Goal: Task Accomplishment & Management: Use online tool/utility

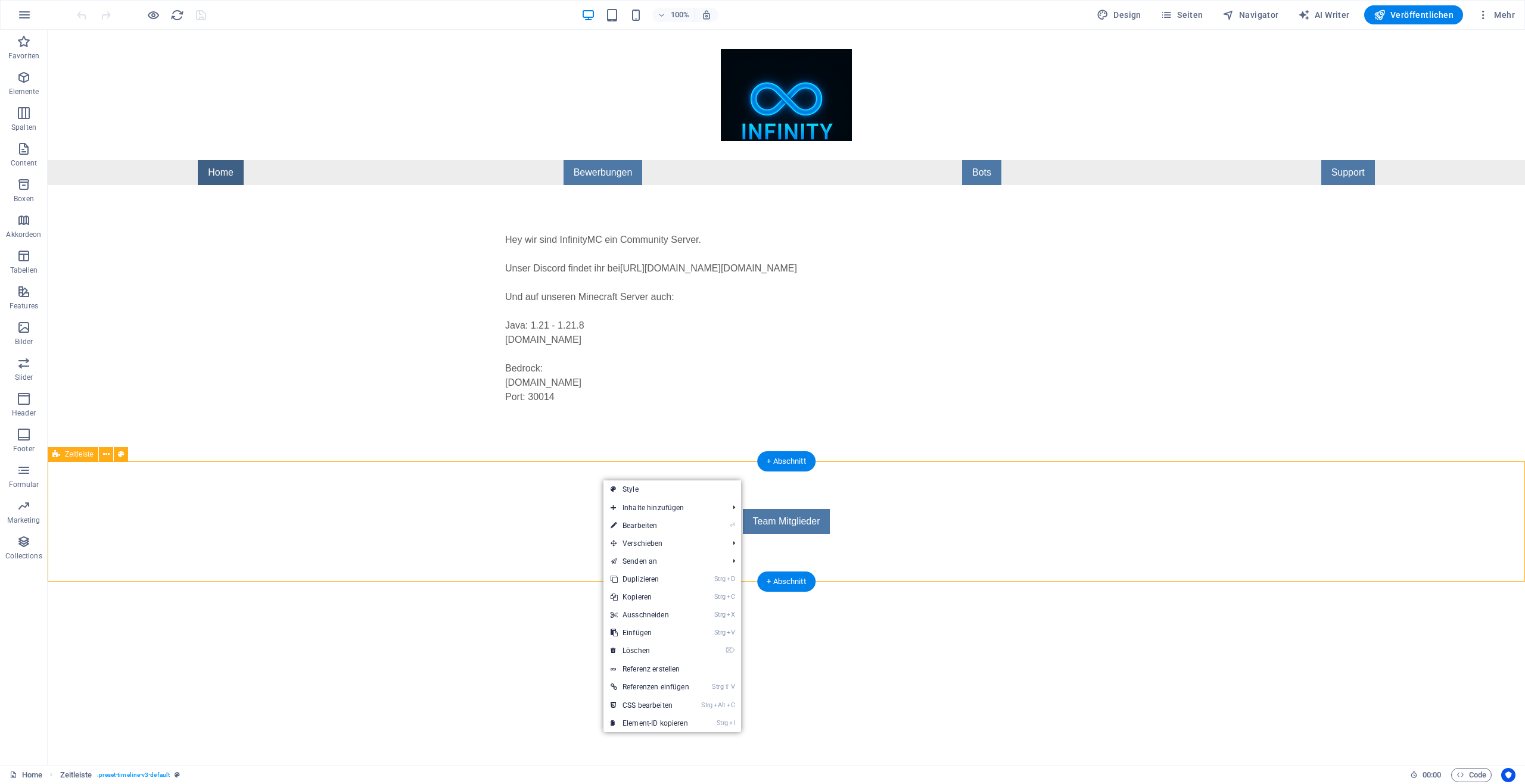
click at [586, 470] on div "Team Mitglieder" at bounding box center [786, 521] width 1477 height 120
click at [576, 450] on div "Hey wir sind InfinityMC ein Community Server. Unser Discord findet ihr bei [URL…" at bounding box center [786, 323] width 1477 height 276
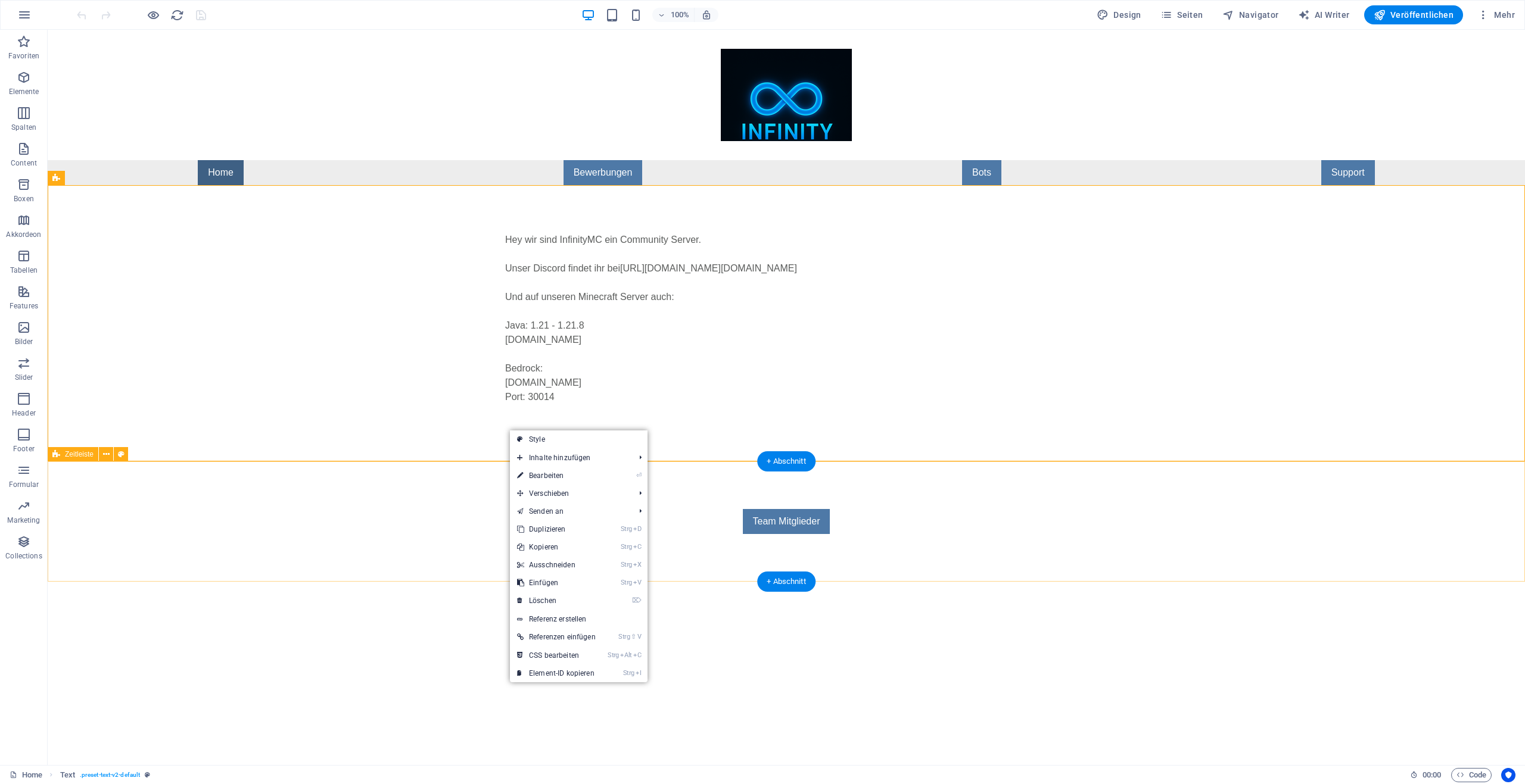
click at [456, 501] on div "Team Mitglieder" at bounding box center [786, 521] width 1477 height 120
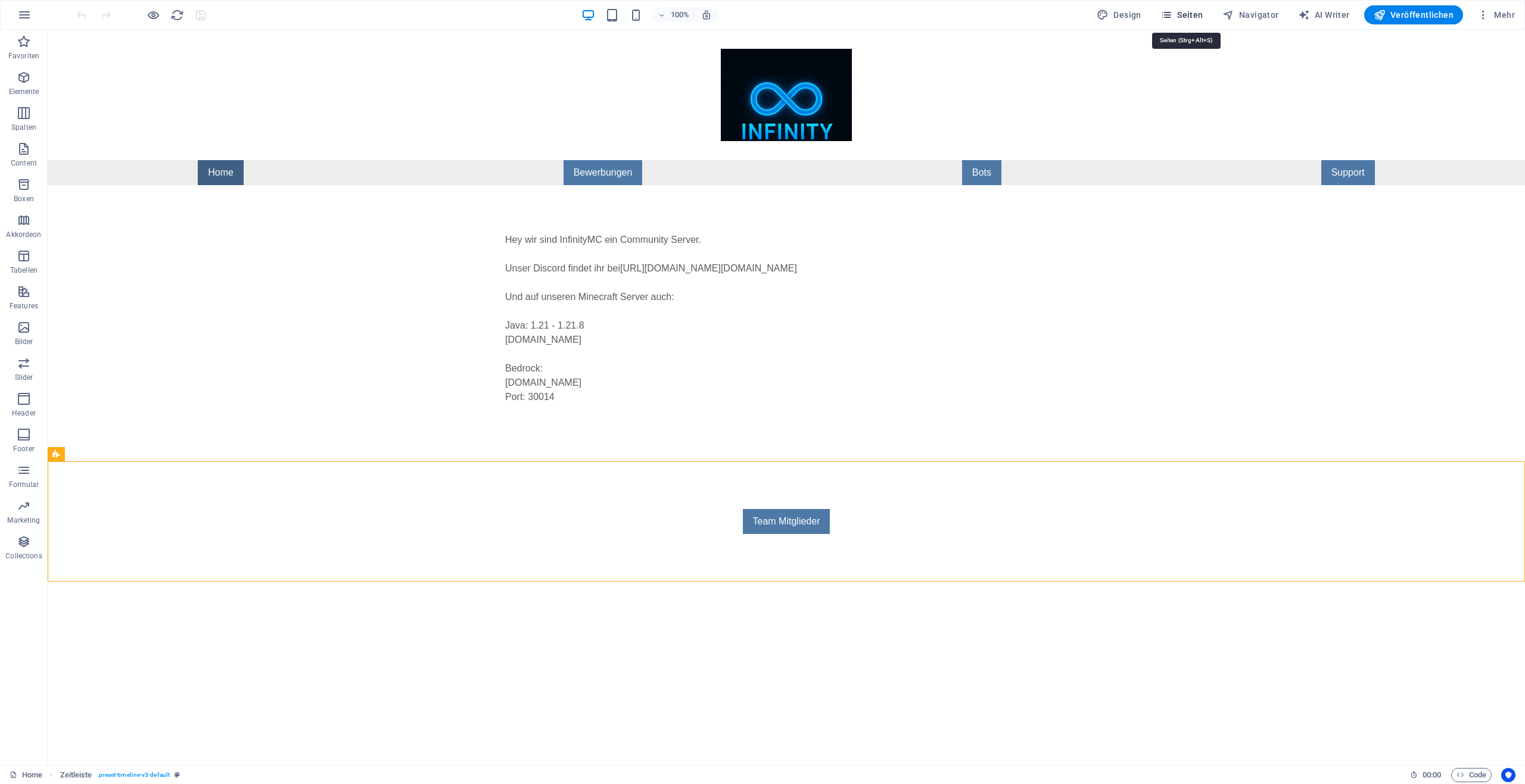
click at [1191, 15] on span "Seiten" at bounding box center [1182, 15] width 43 height 12
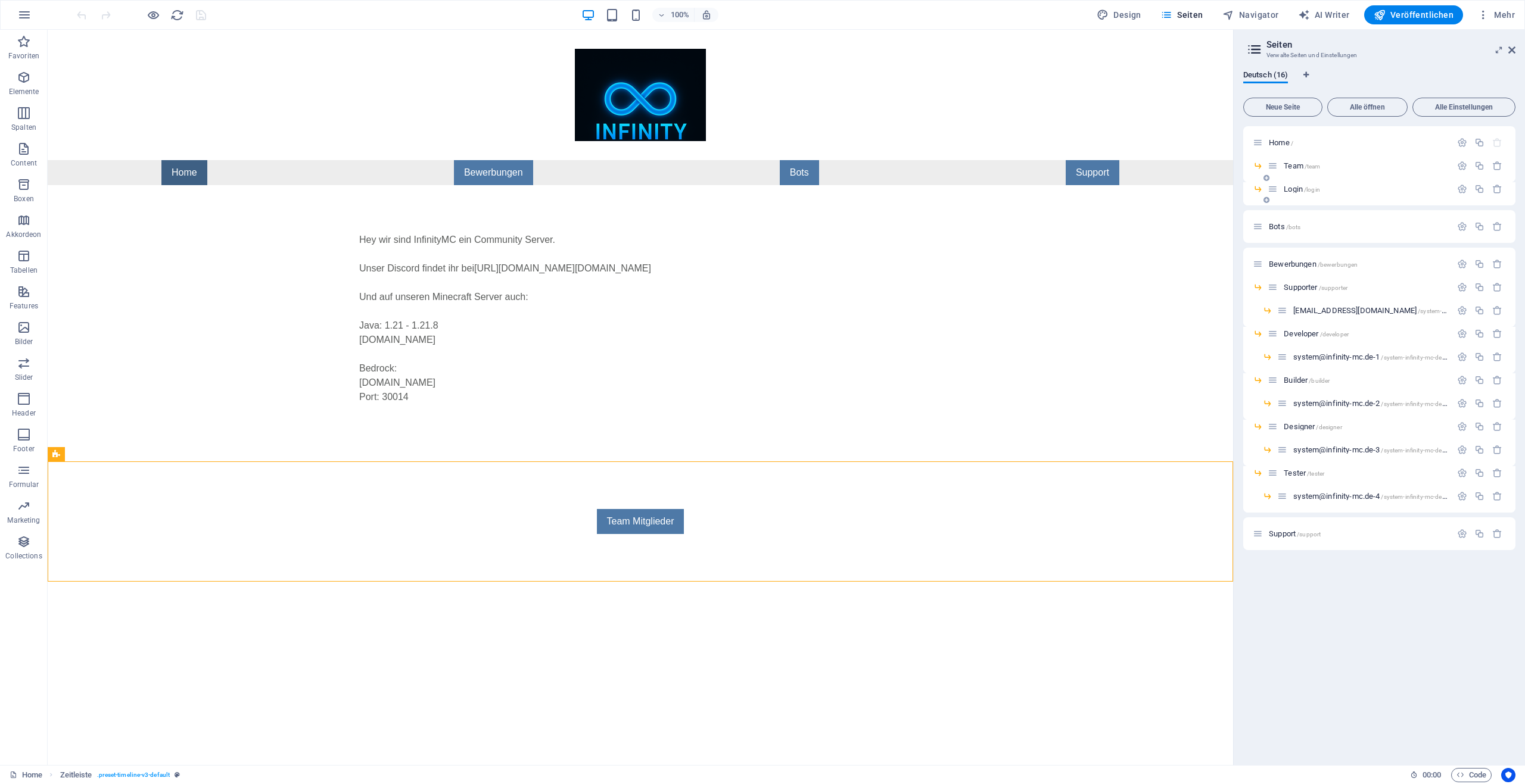
click at [1307, 191] on span "/login" at bounding box center [1312, 189] width 16 height 7
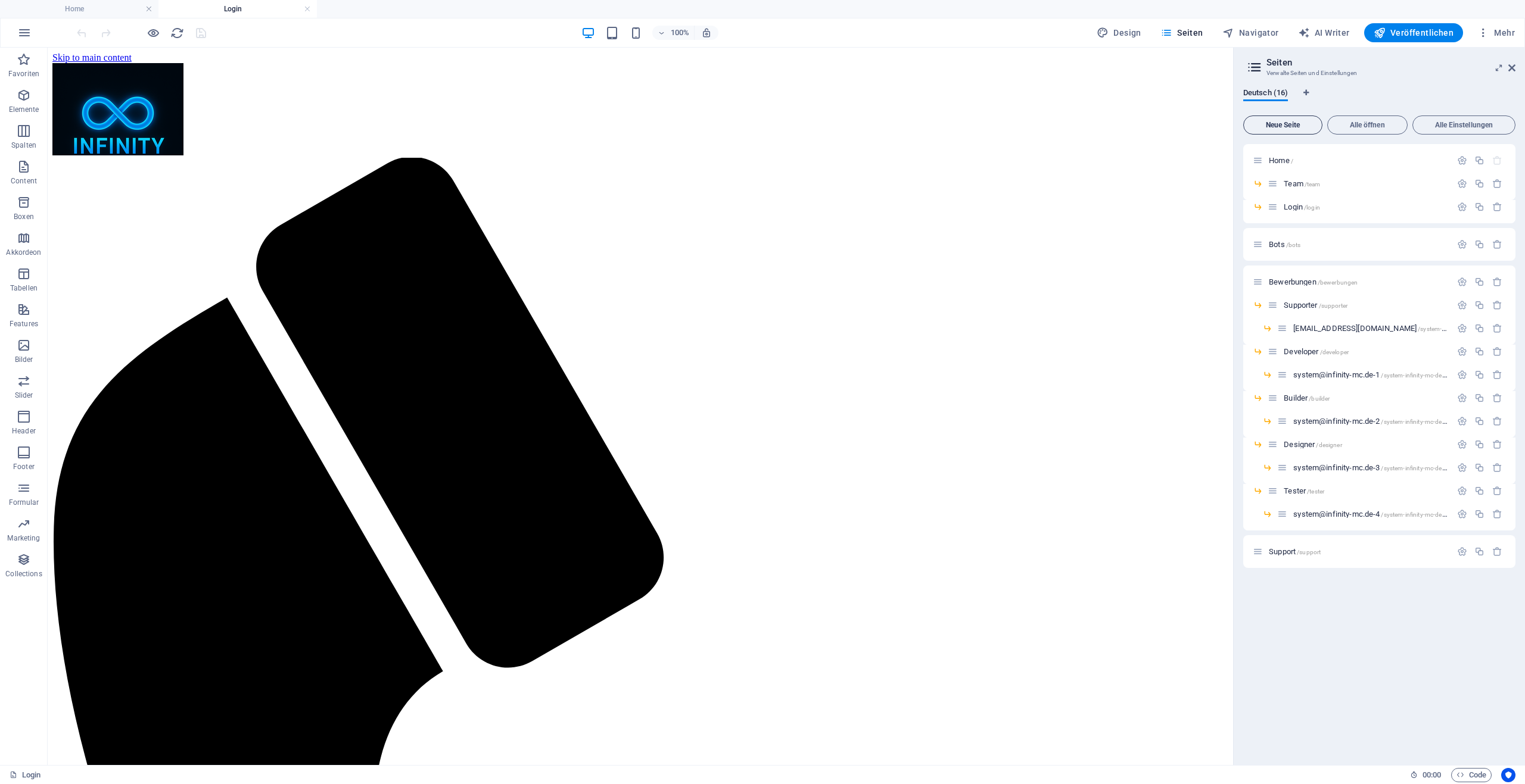
click at [1300, 127] on span "Neue Seite" at bounding box center [1282, 124] width 68 height 7
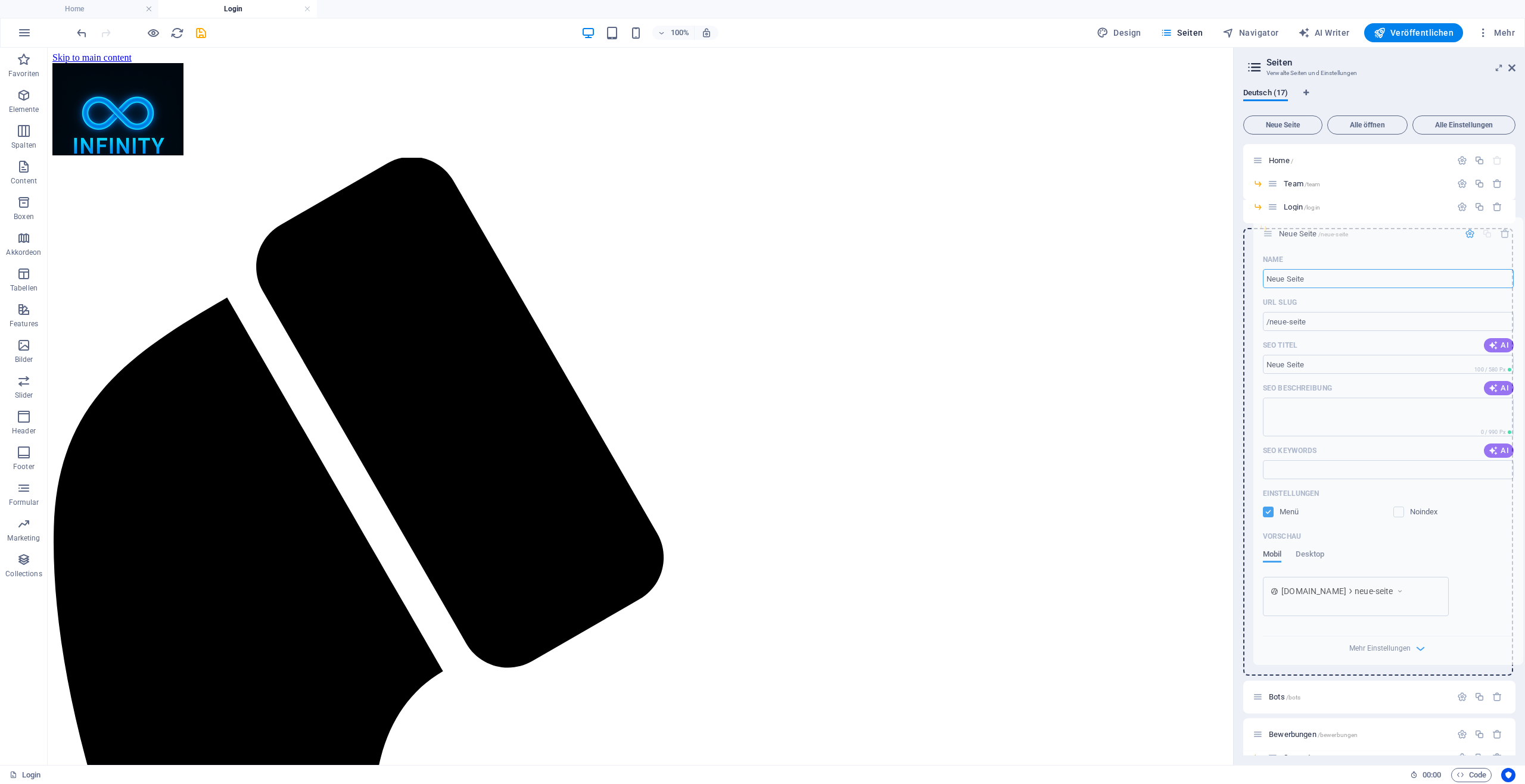
drag, startPoint x: 1257, startPoint y: 589, endPoint x: 1269, endPoint y: 229, distance: 360.2
click at [1269, 229] on div "Home / Team /team Login /login Bots /bots Bewerbungen /bewerbungen Supporter /s…" at bounding box center [1379, 582] width 272 height 876
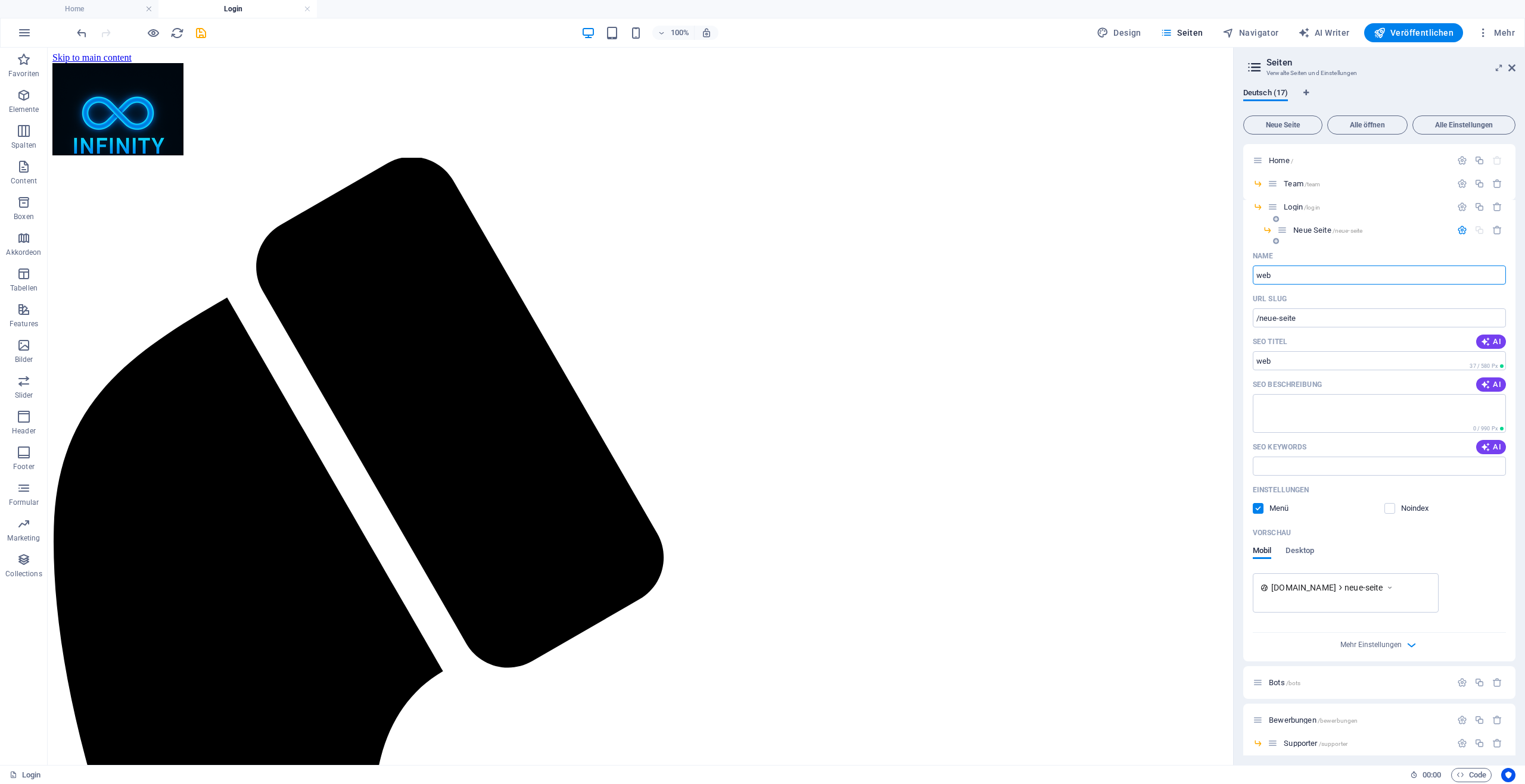
type input "weba"
type input "/web"
type input "webmail"
type input "/webmail"
type input "webmail"
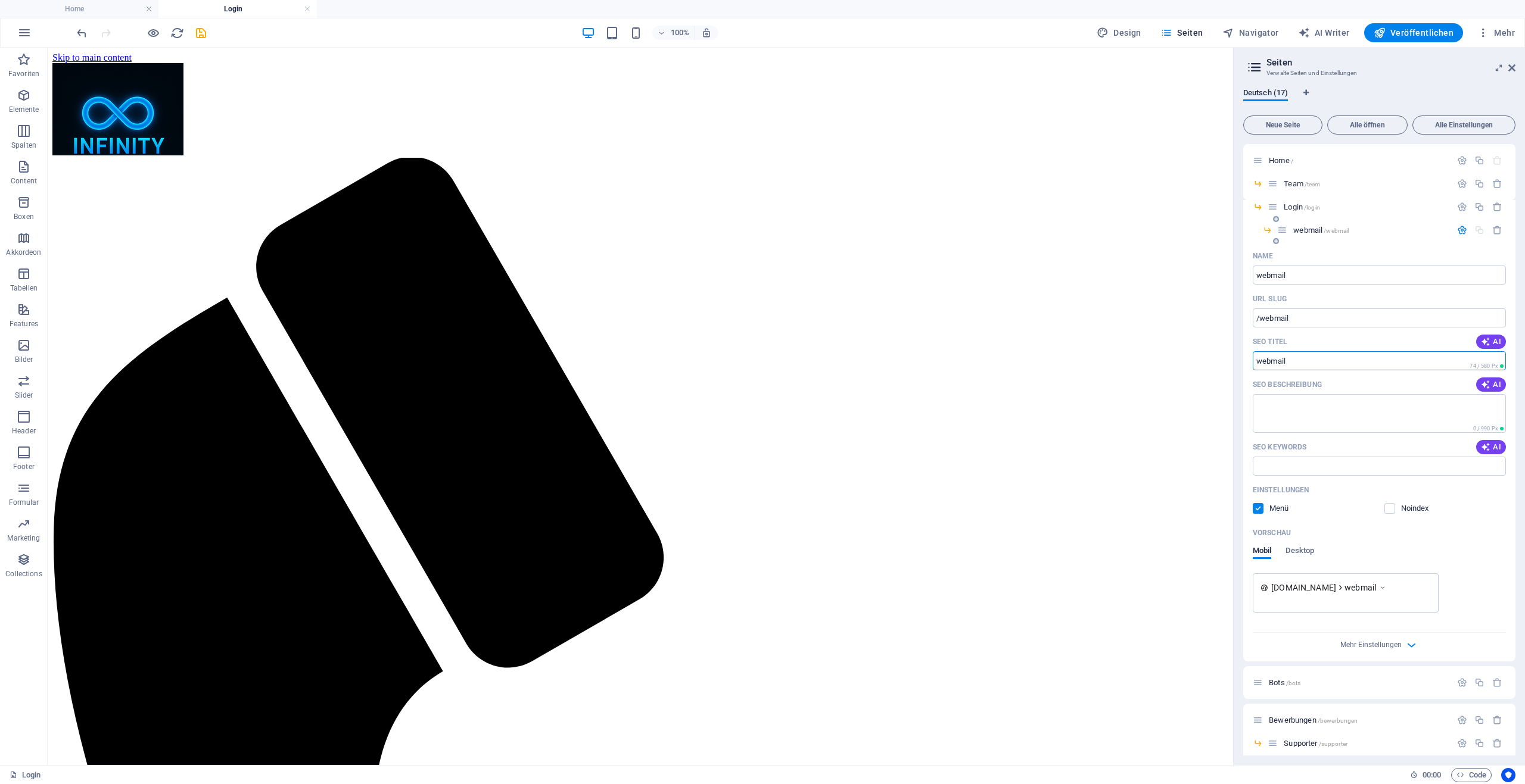
click at [1343, 363] on input "SEO Titel" at bounding box center [1379, 361] width 253 height 19
type input ","
type input "mail"
click at [1301, 277] on input "webmail" at bounding box center [1379, 275] width 253 height 19
type input "maul"
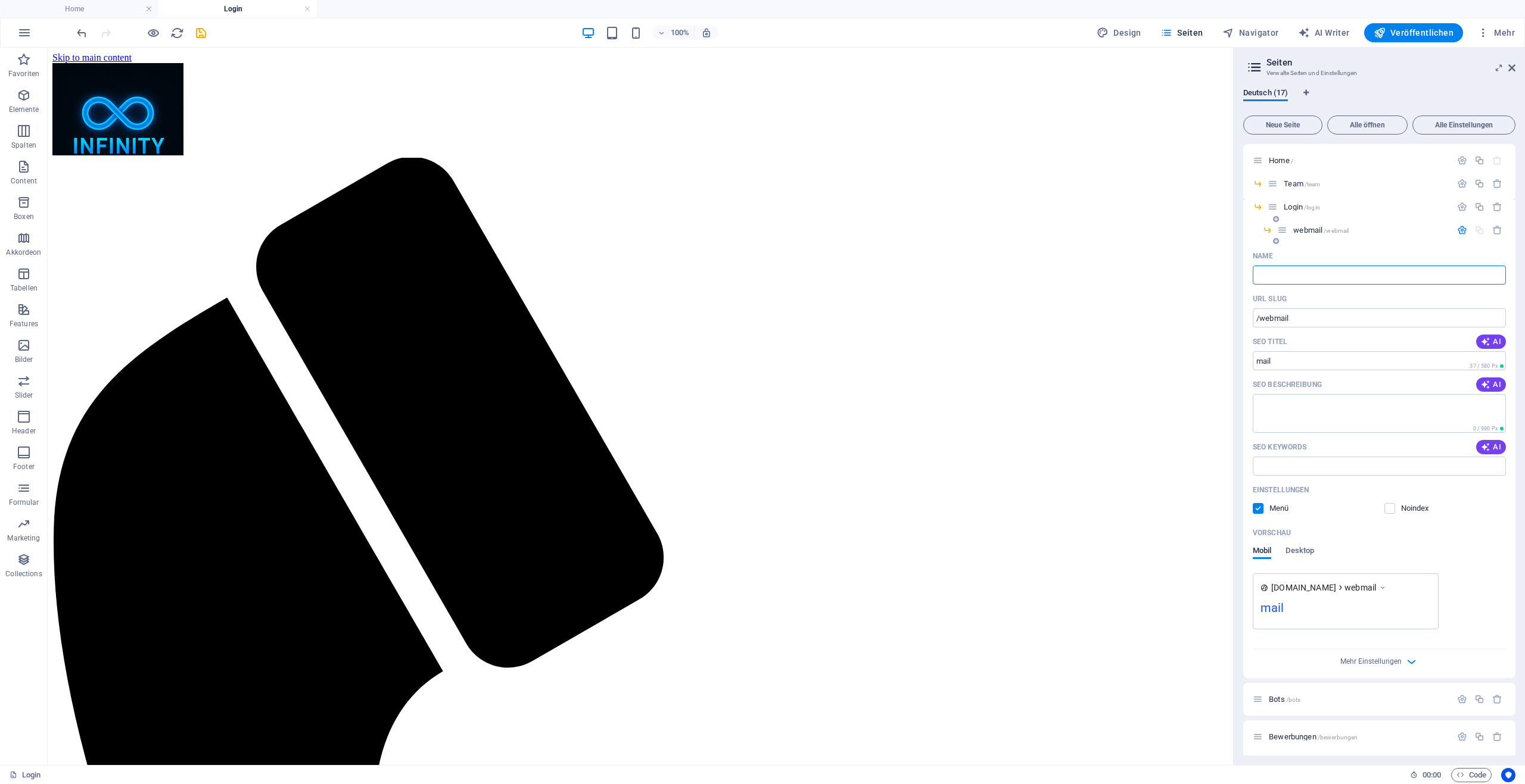
type input "/maul"
type input "/"
type input "Mail"
type input "/mail"
type input "W"
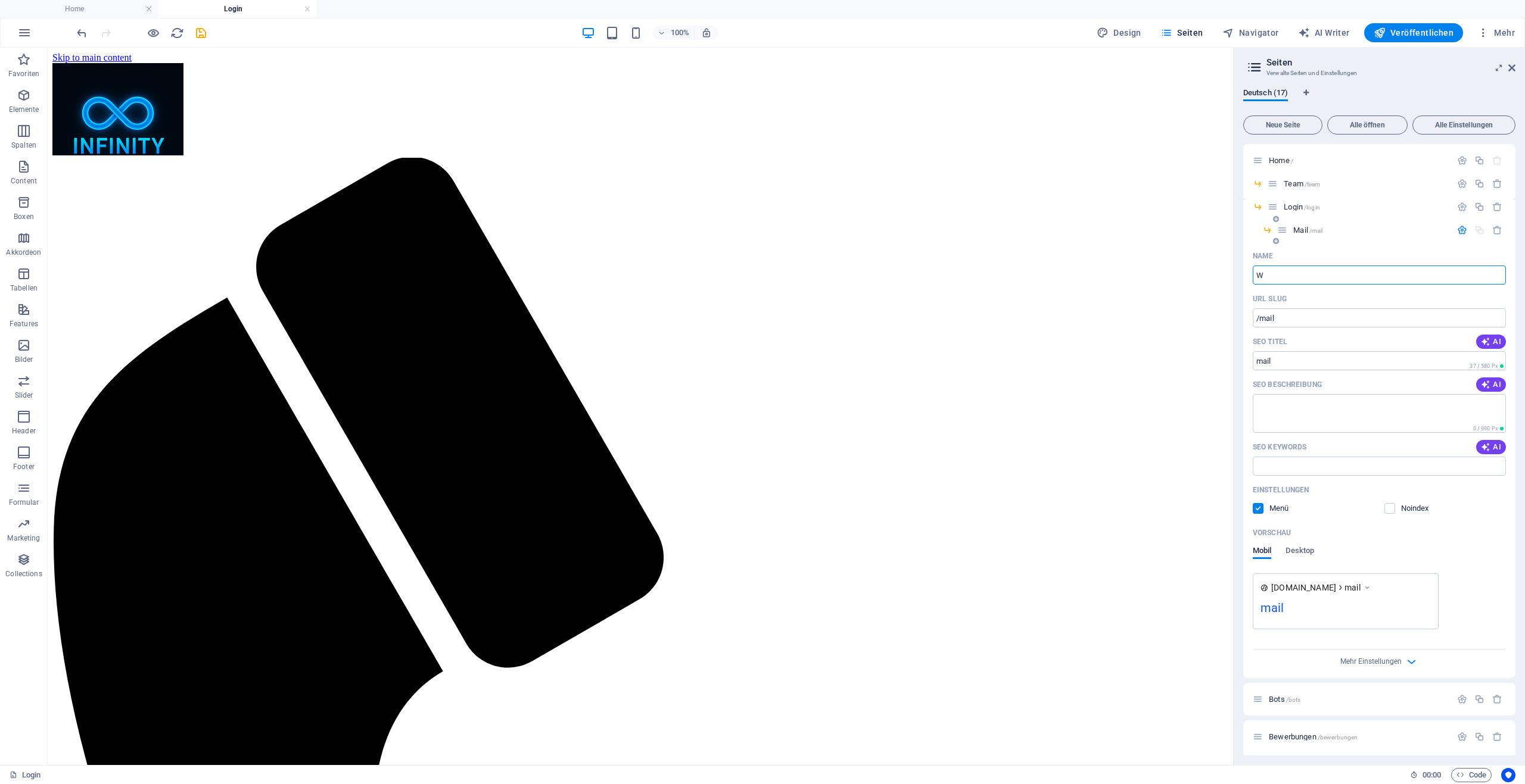
type input "/"
type input "Webmail"
type input "/webmail"
type input "Webmail"
click at [1296, 369] on input "mail" at bounding box center [1379, 361] width 253 height 19
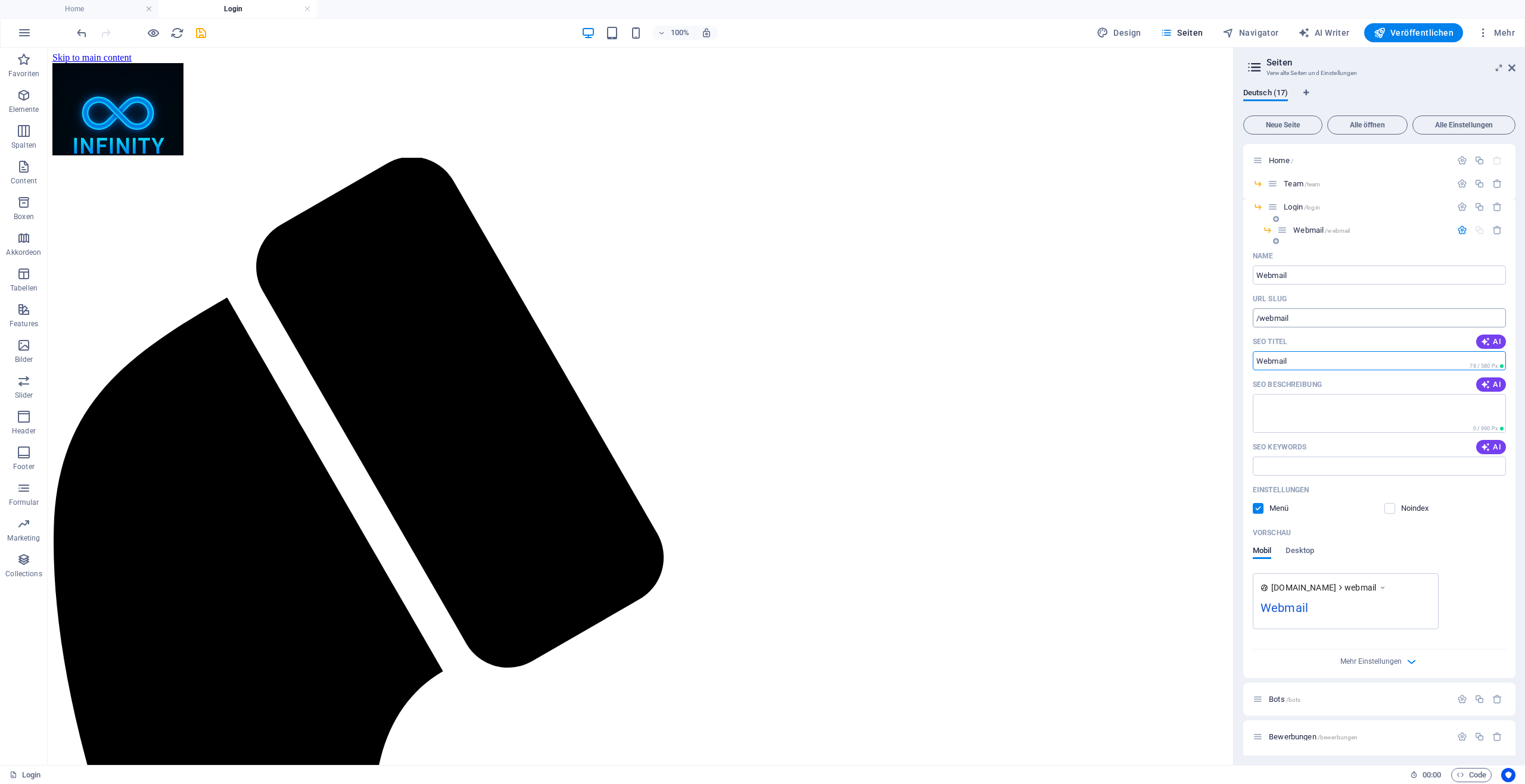
type input "Webmail"
click at [1302, 315] on input "/webmail" at bounding box center [1379, 318] width 253 height 19
type input "/mail"
click at [1302, 301] on div "URL SLUG" at bounding box center [1379, 298] width 253 height 19
click at [1459, 231] on icon "button" at bounding box center [1461, 229] width 10 height 10
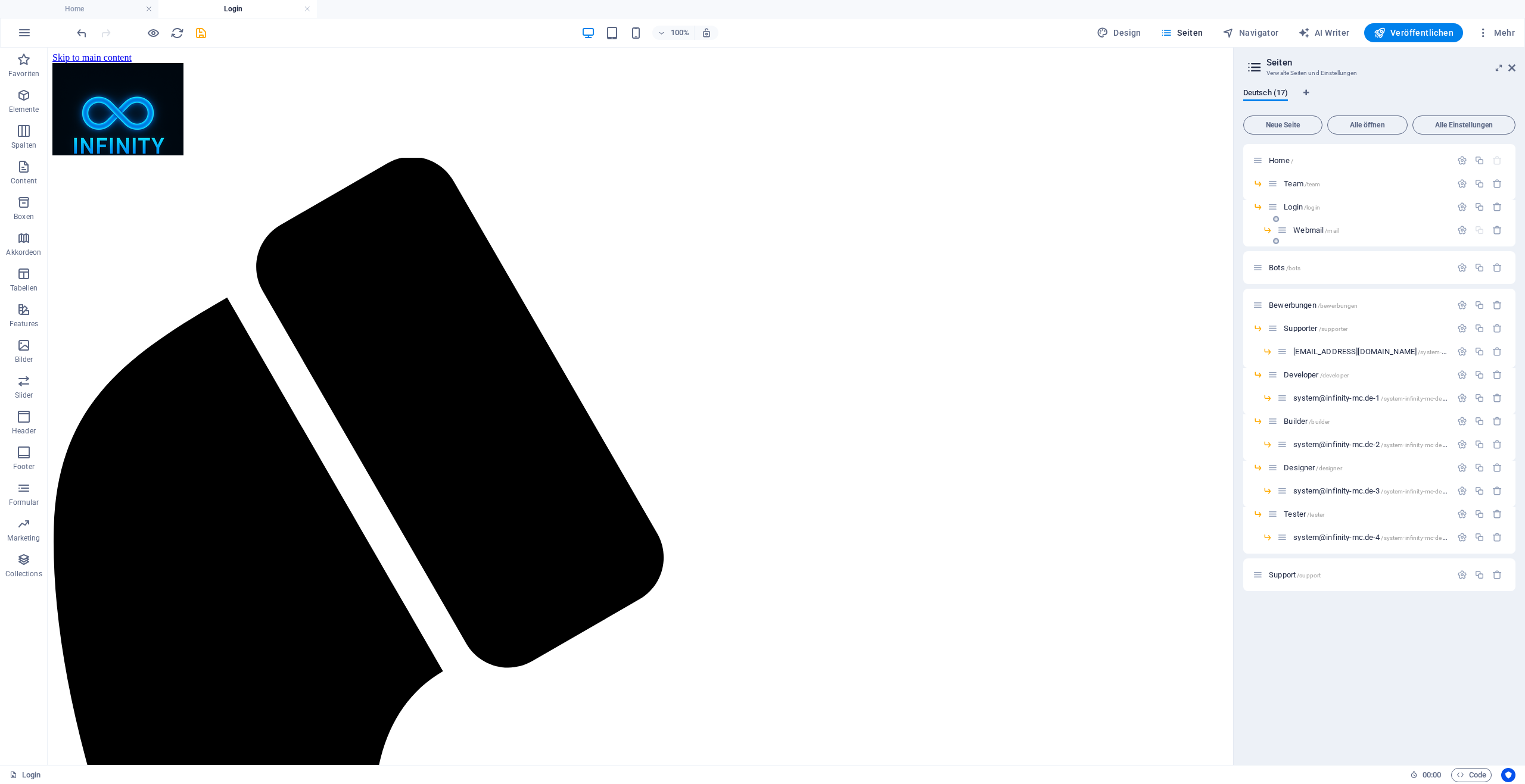
click at [1326, 233] on span "/mail" at bounding box center [1332, 230] width 14 height 7
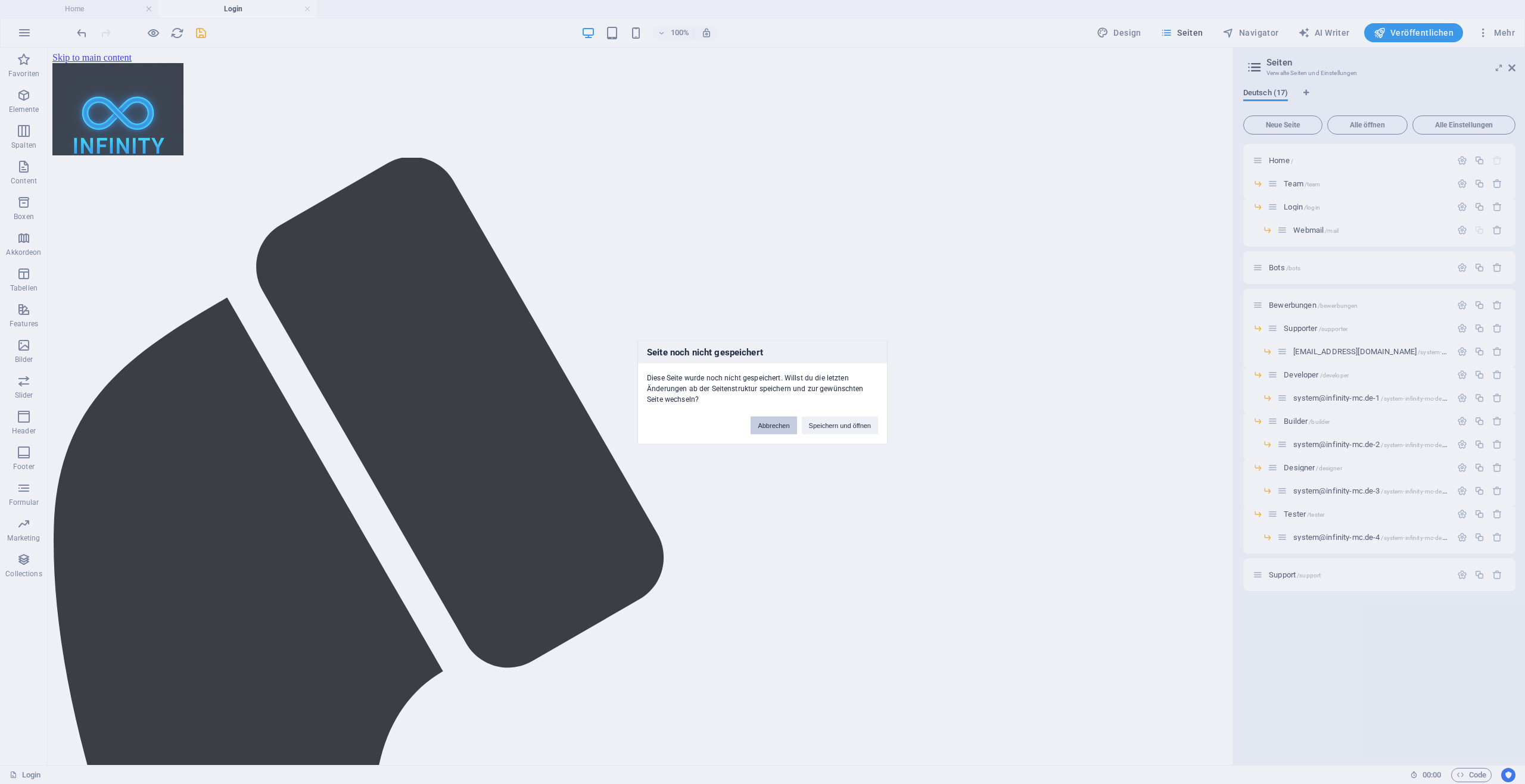
click at [768, 433] on button "Abbrechen" at bounding box center [774, 424] width 46 height 18
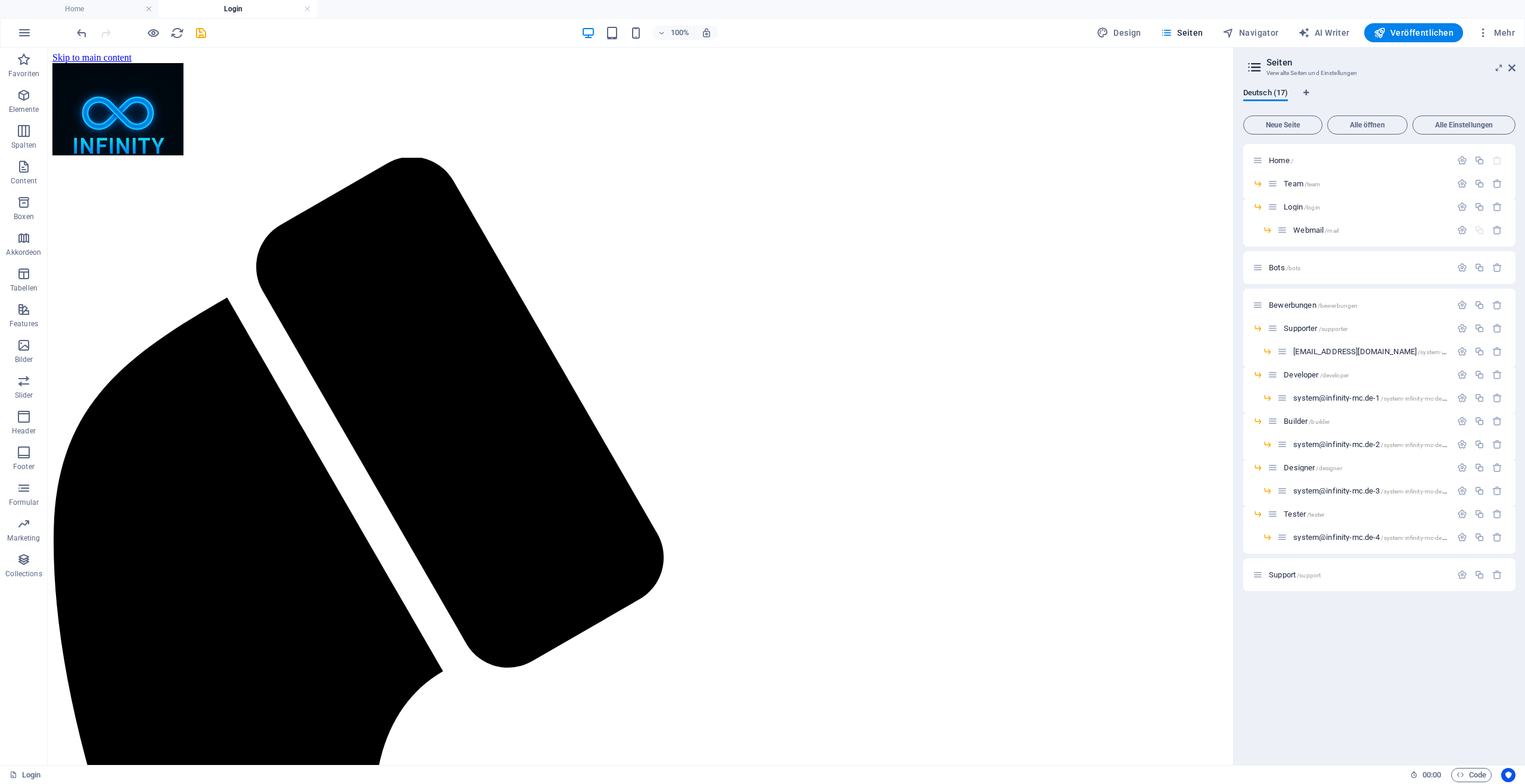
click at [193, 32] on div at bounding box center [141, 32] width 134 height 19
click at [207, 32] on icon "save" at bounding box center [201, 33] width 14 height 14
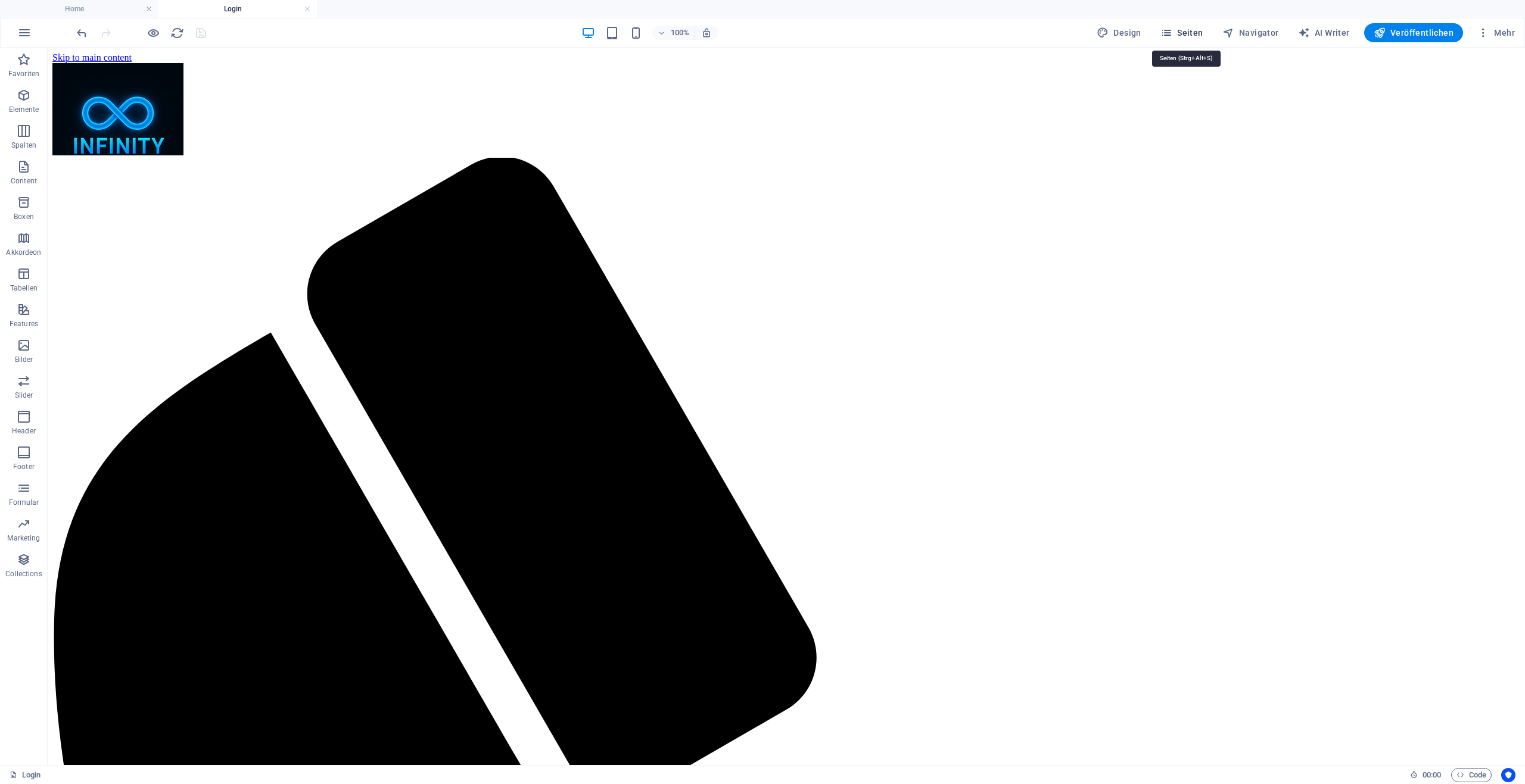
click at [1193, 37] on span "Seiten" at bounding box center [1182, 33] width 43 height 12
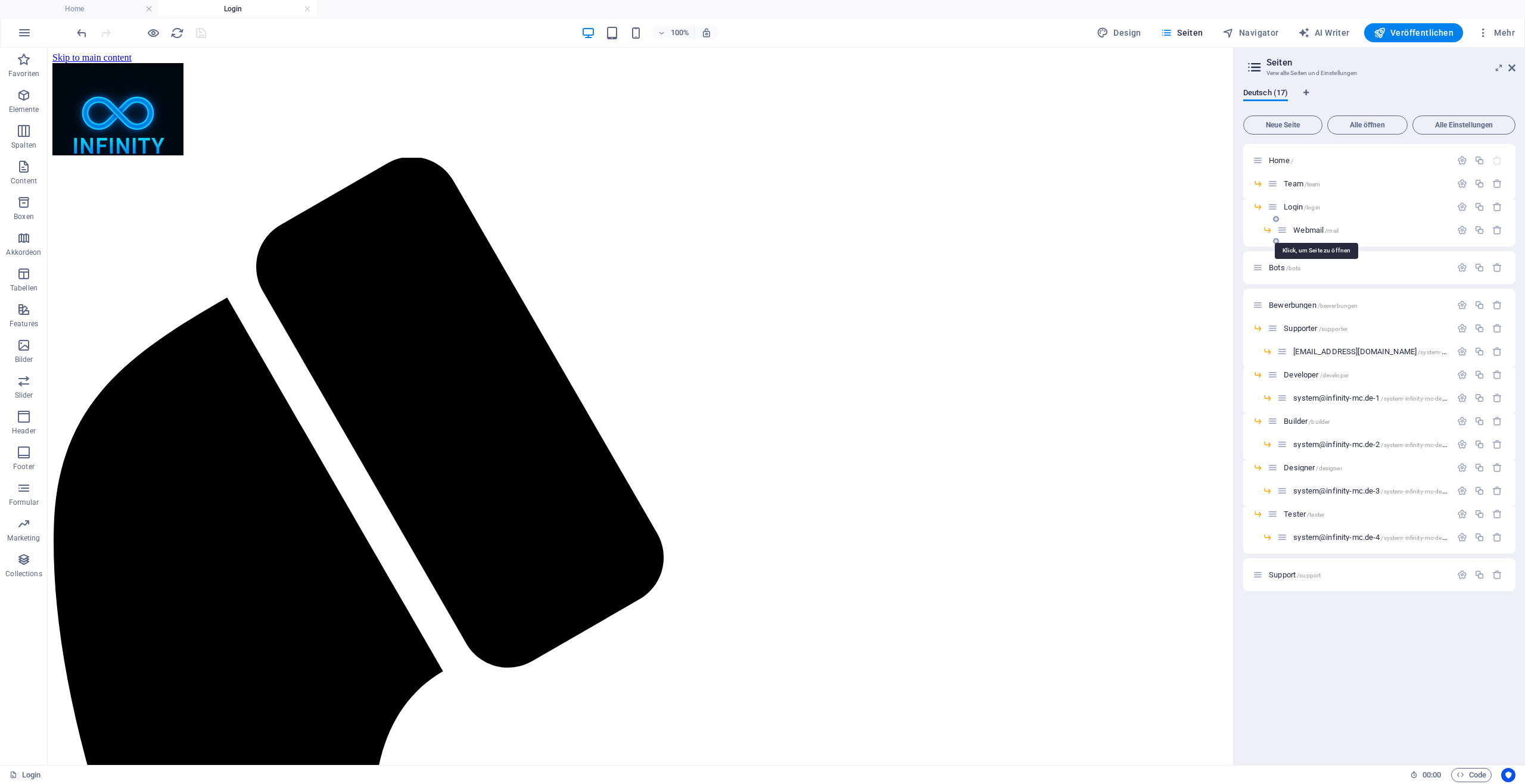
click at [1319, 233] on span "Webmail /mail" at bounding box center [1315, 230] width 45 height 9
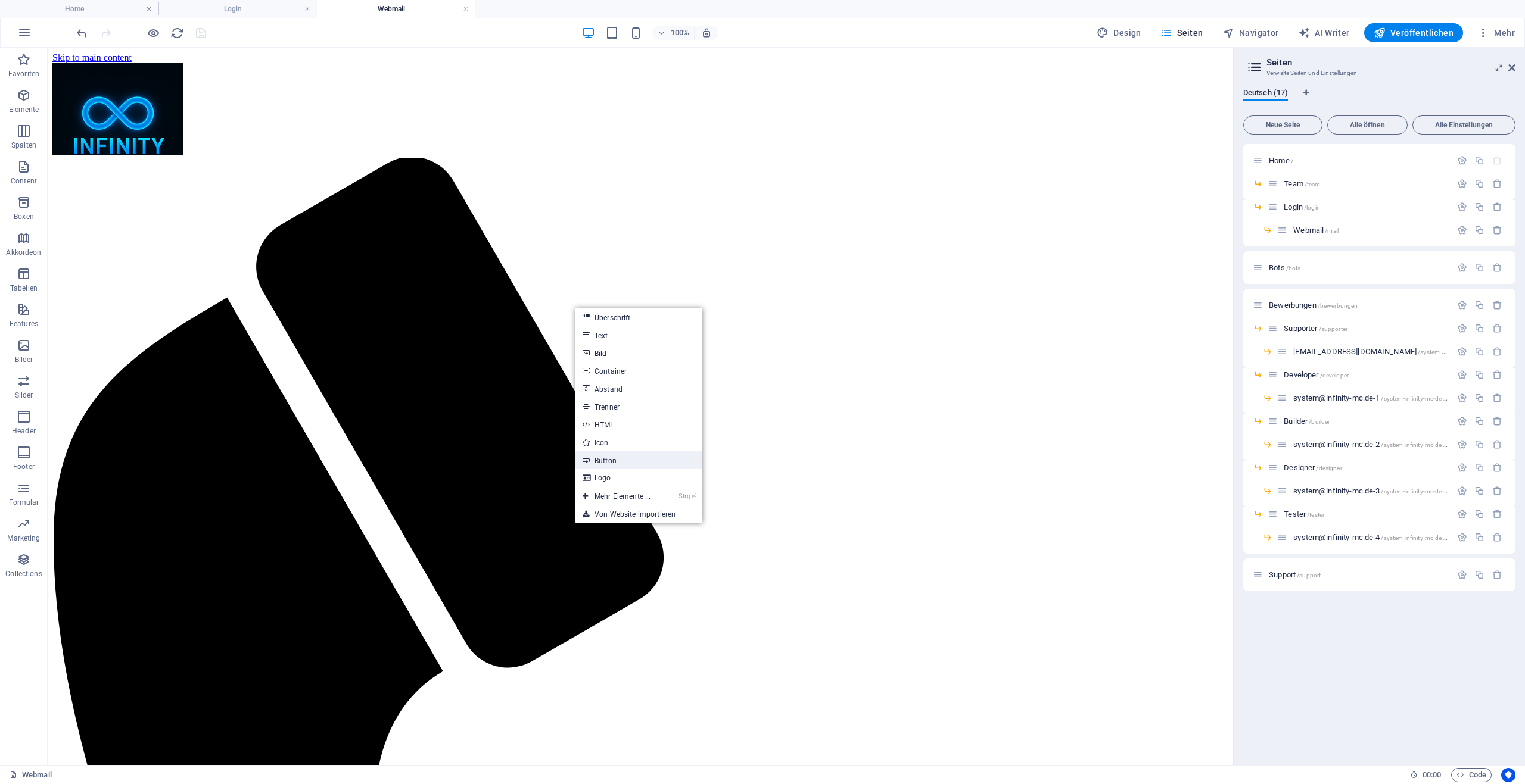
click at [618, 455] on link "Button" at bounding box center [639, 460] width 127 height 18
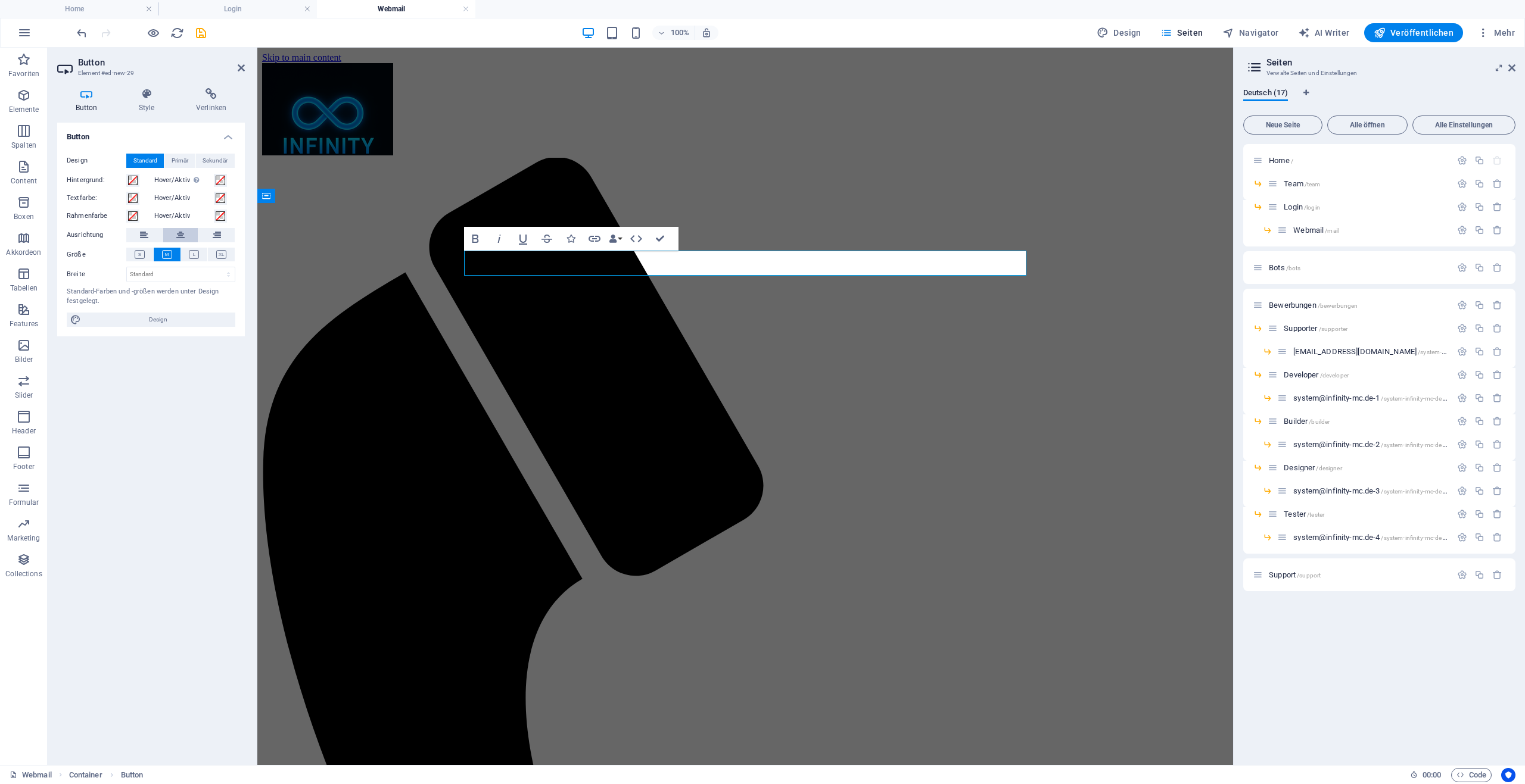
click at [183, 236] on icon at bounding box center [180, 235] width 8 height 15
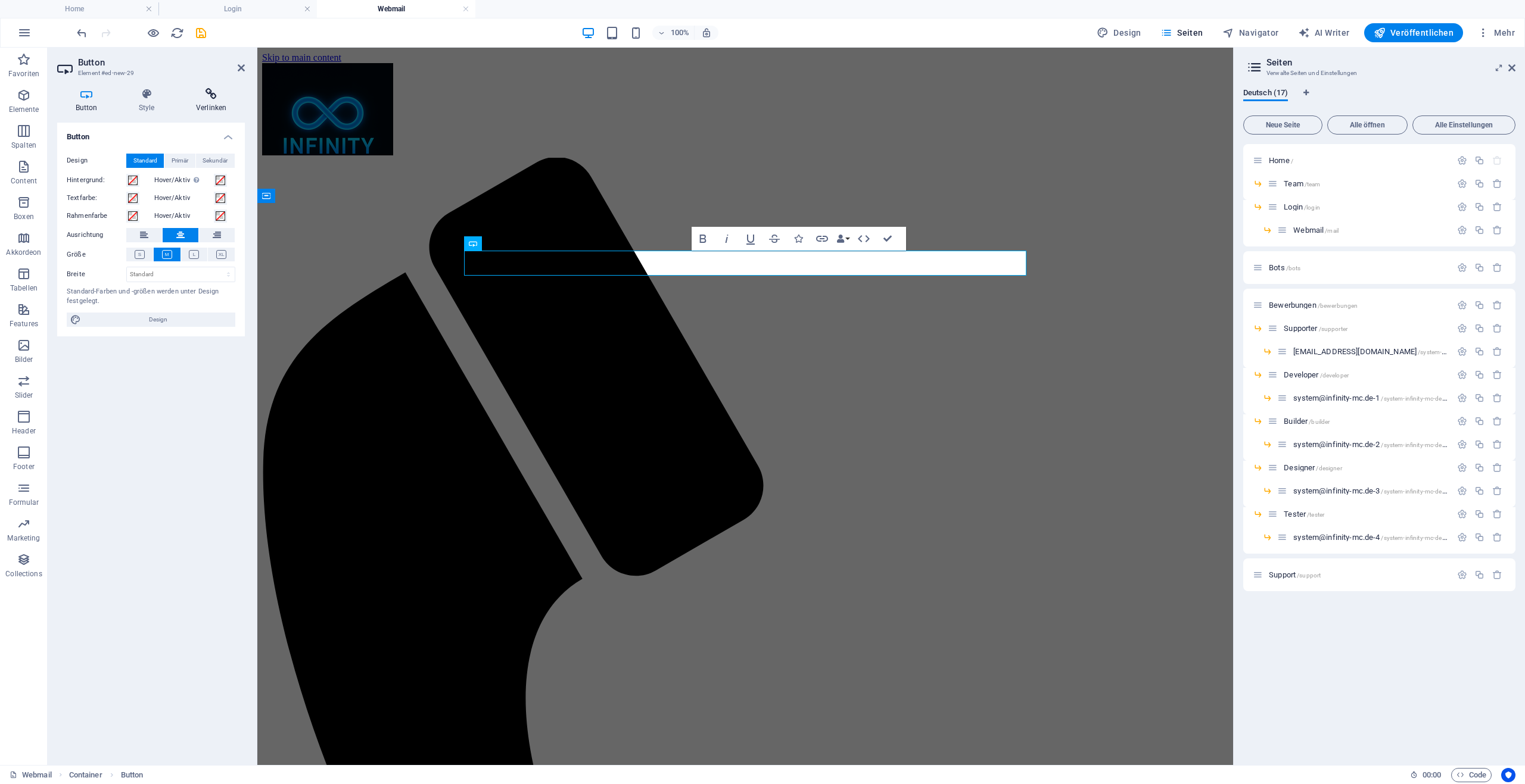
click at [212, 96] on icon at bounding box center [211, 94] width 68 height 12
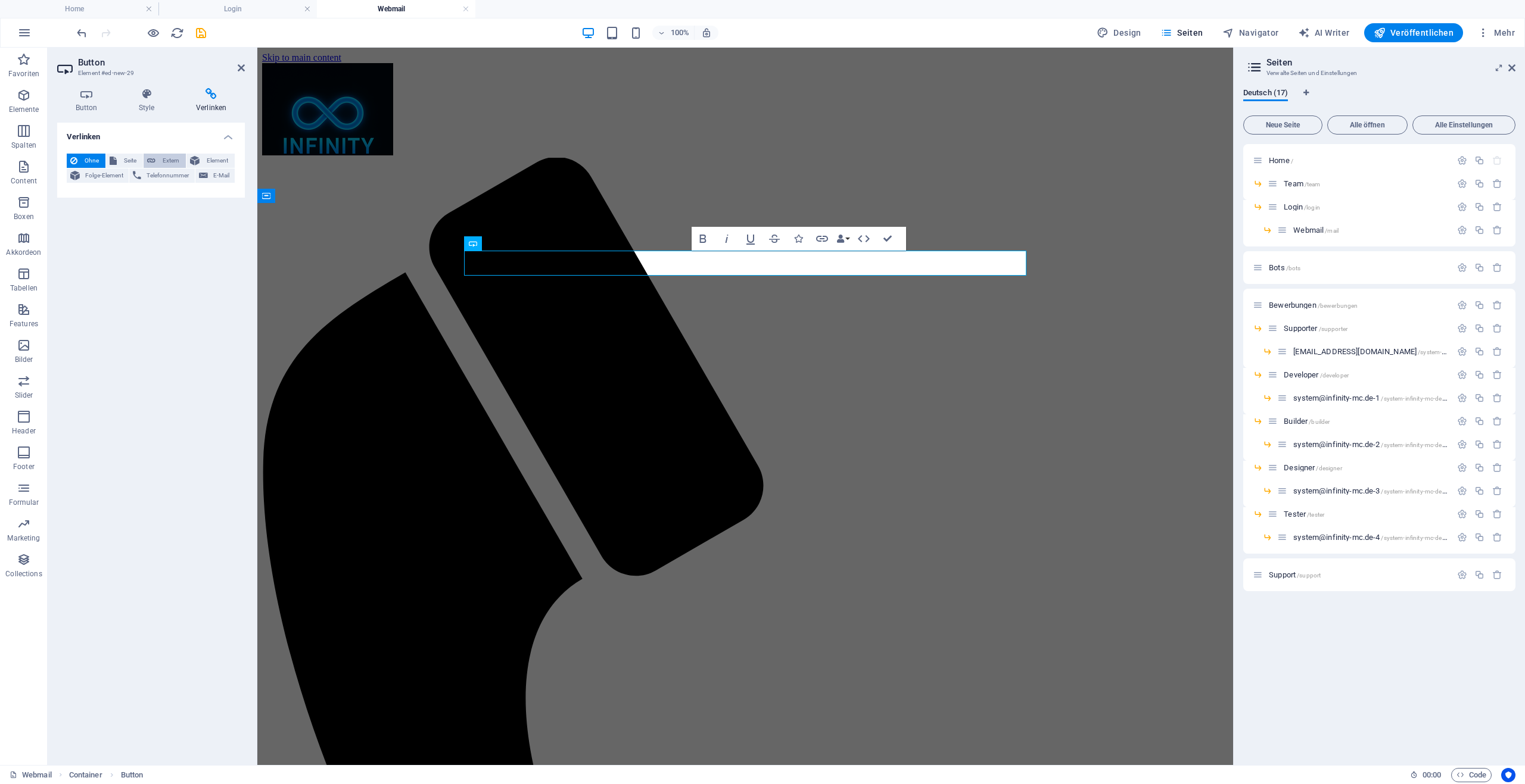
click at [146, 159] on button "Extern" at bounding box center [164, 160] width 42 height 15
select select "blank"
type input "[DOMAIN_NAME]"
click at [158, 216] on select "Neuer Tab Gleicher Tab Overlay" at bounding box center [181, 214] width 109 height 15
select select
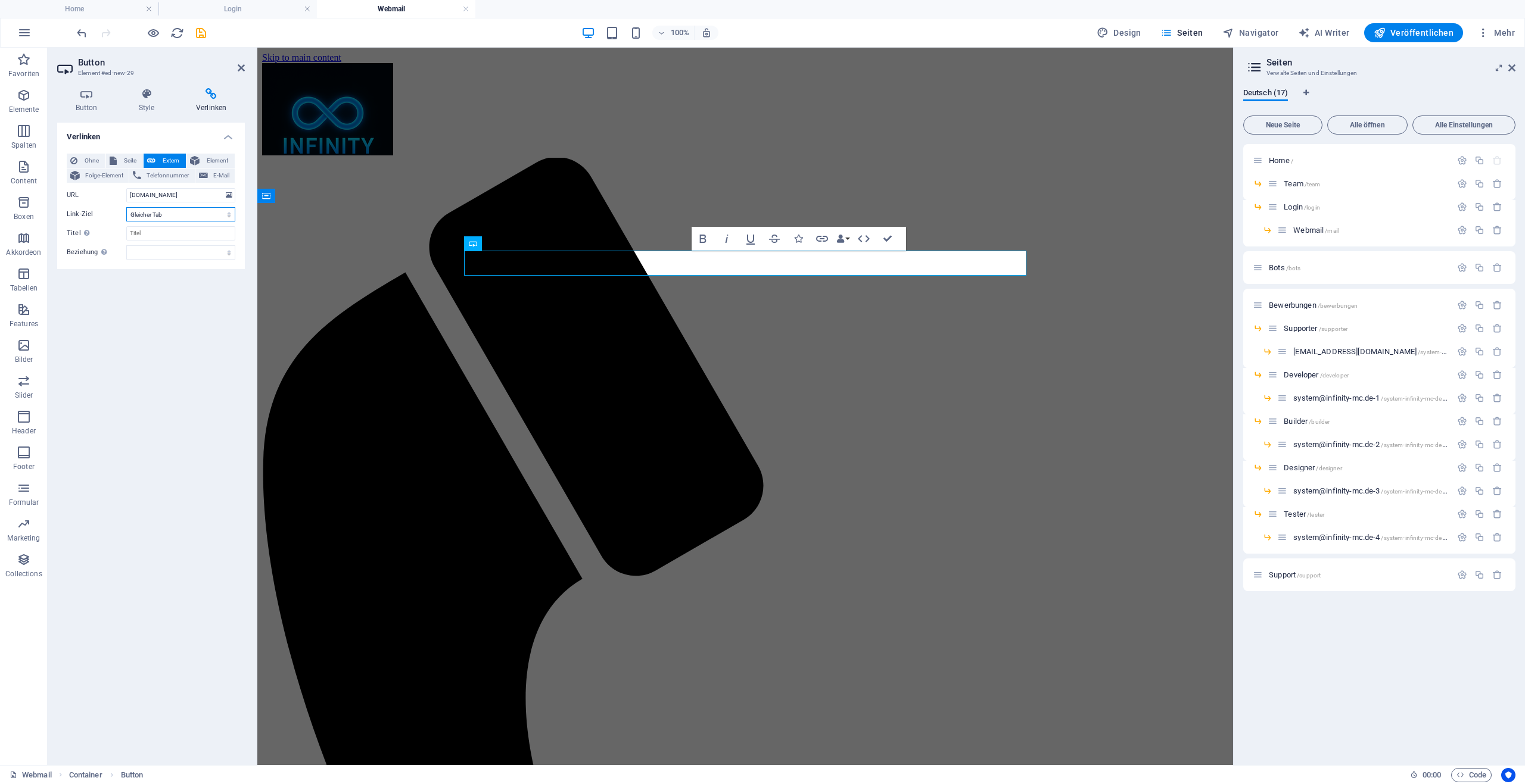
click at [127, 207] on select "Neuer Tab Gleicher Tab Overlay" at bounding box center [181, 214] width 109 height 15
click at [102, 102] on h4 "Button" at bounding box center [89, 100] width 63 height 25
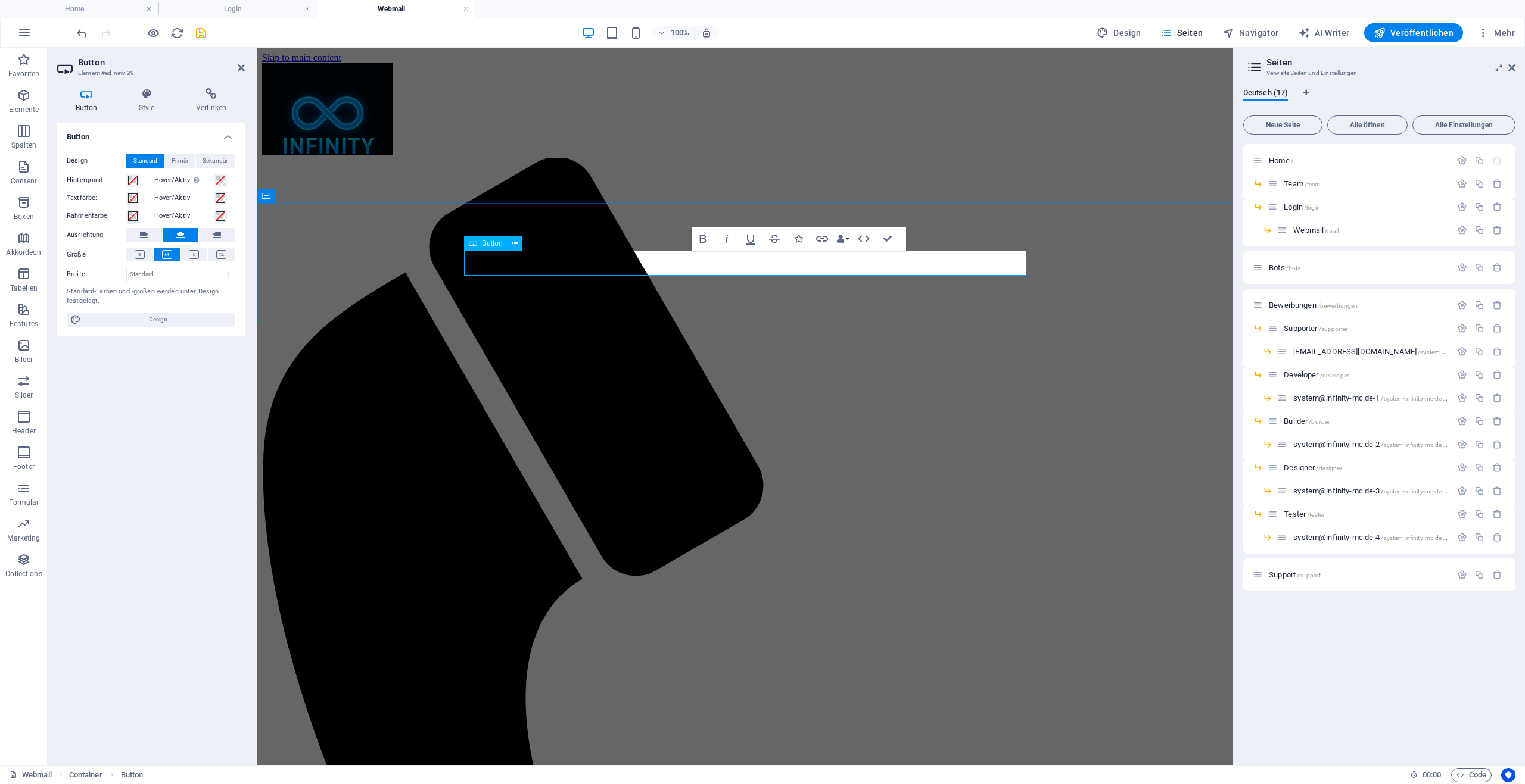
drag, startPoint x: 791, startPoint y: 262, endPoint x: 681, endPoint y: 262, distance: 110.0
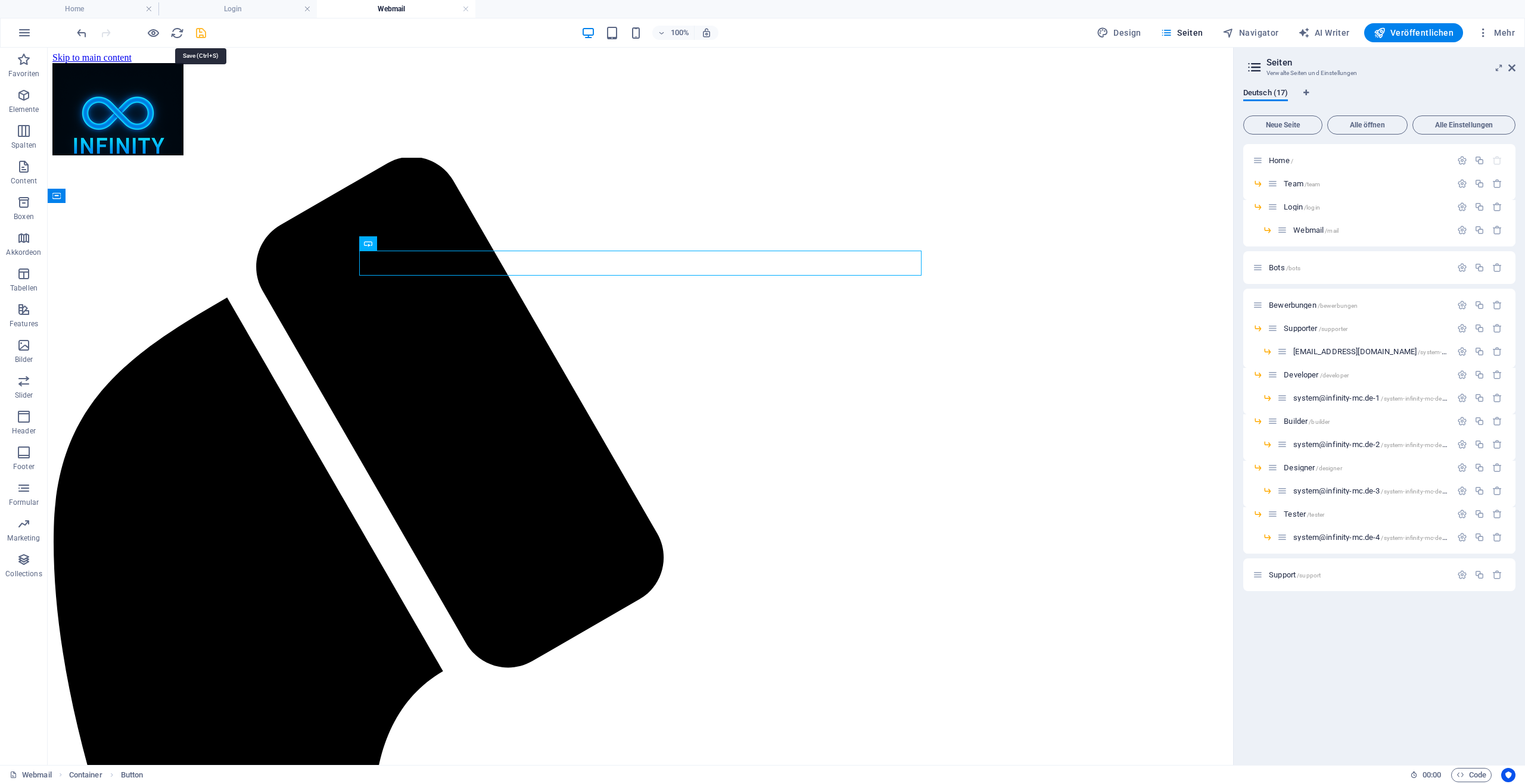
click at [205, 33] on icon "save" at bounding box center [201, 33] width 14 height 14
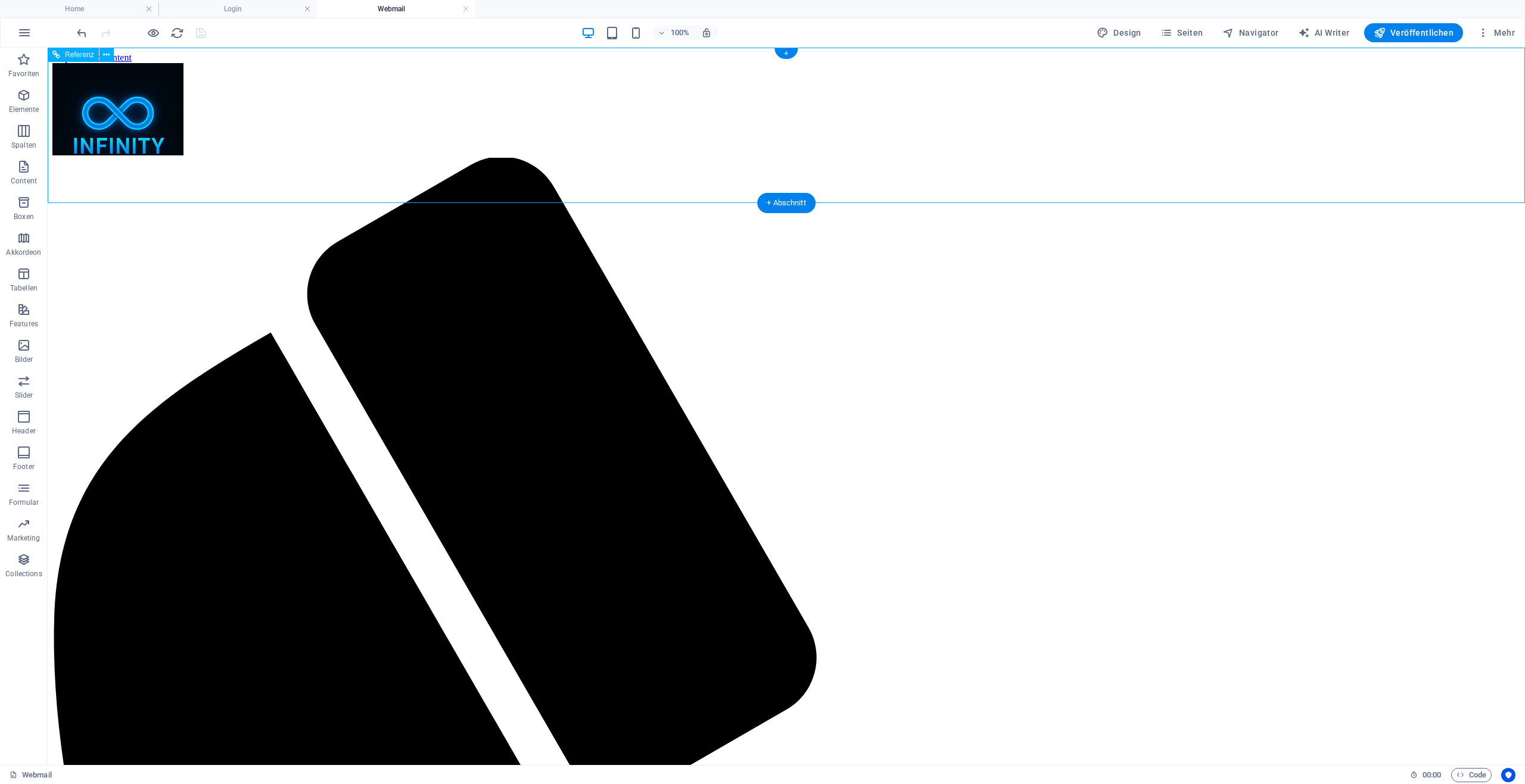
click at [775, 100] on div at bounding box center [786, 110] width 1467 height 94
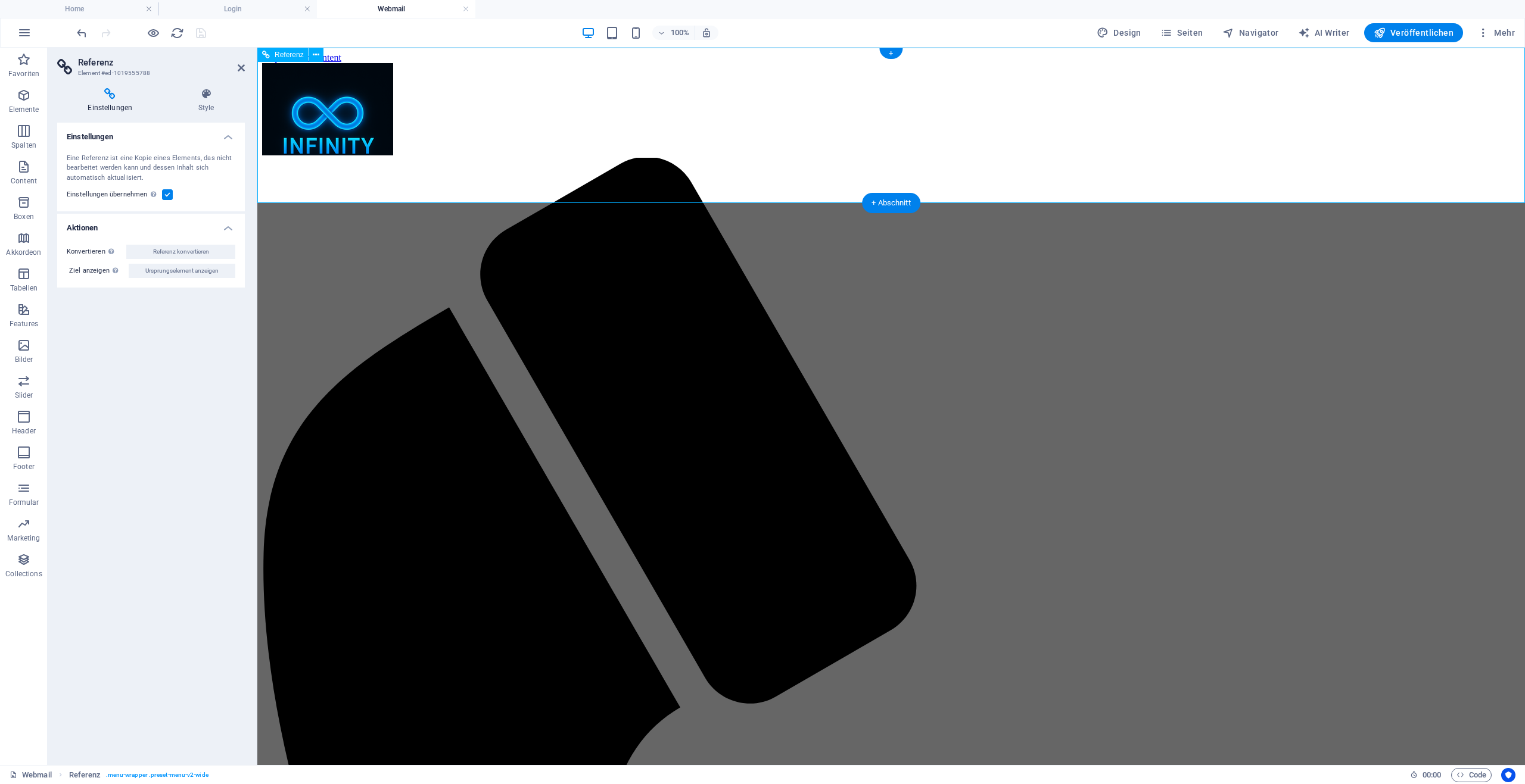
click at [860, 110] on div at bounding box center [890, 110] width 1258 height 94
click at [229, 104] on h4 "Style" at bounding box center [206, 100] width 77 height 25
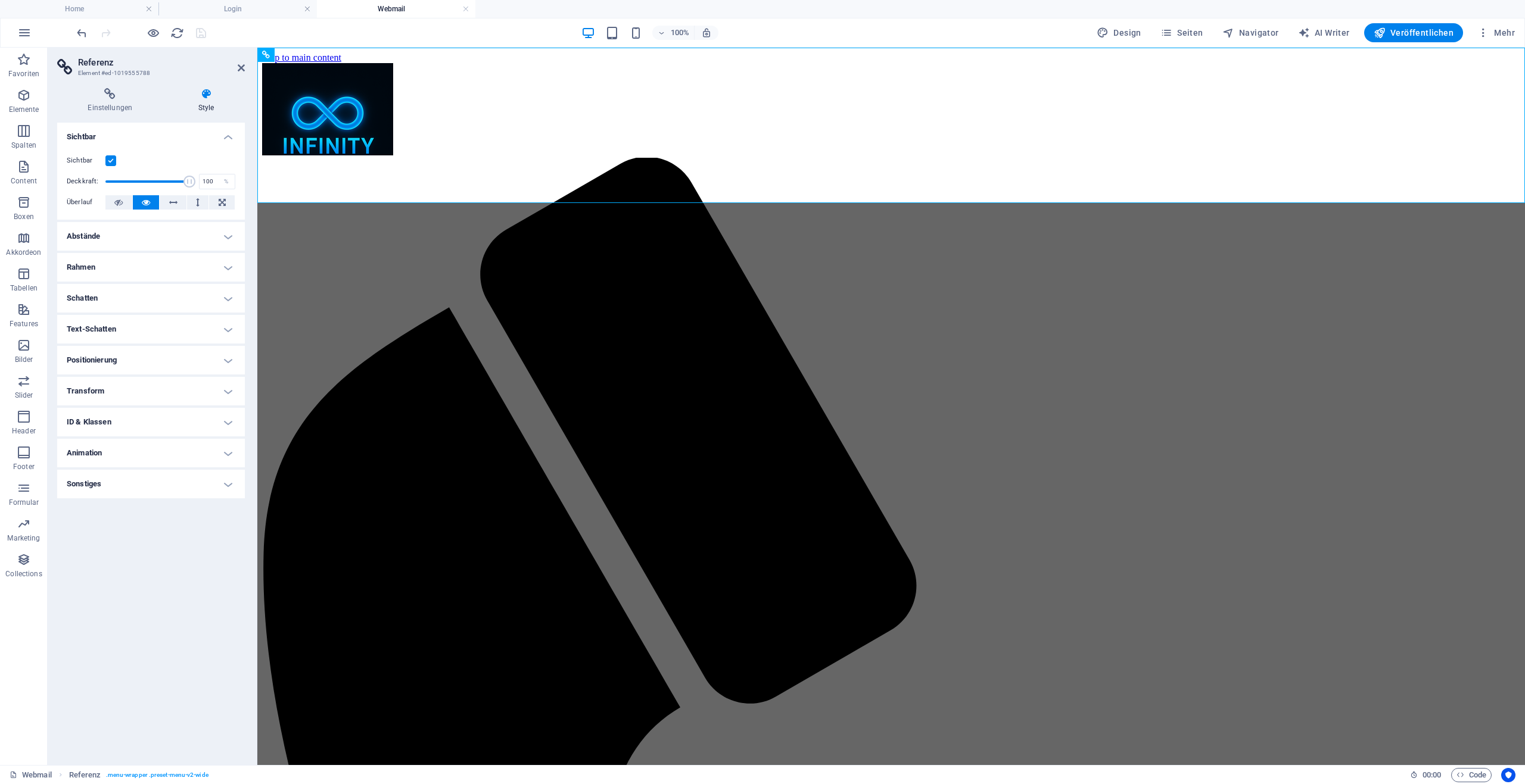
click at [238, 62] on h2 "Referenz" at bounding box center [161, 63] width 167 height 11
click at [244, 68] on icon at bounding box center [241, 68] width 7 height 9
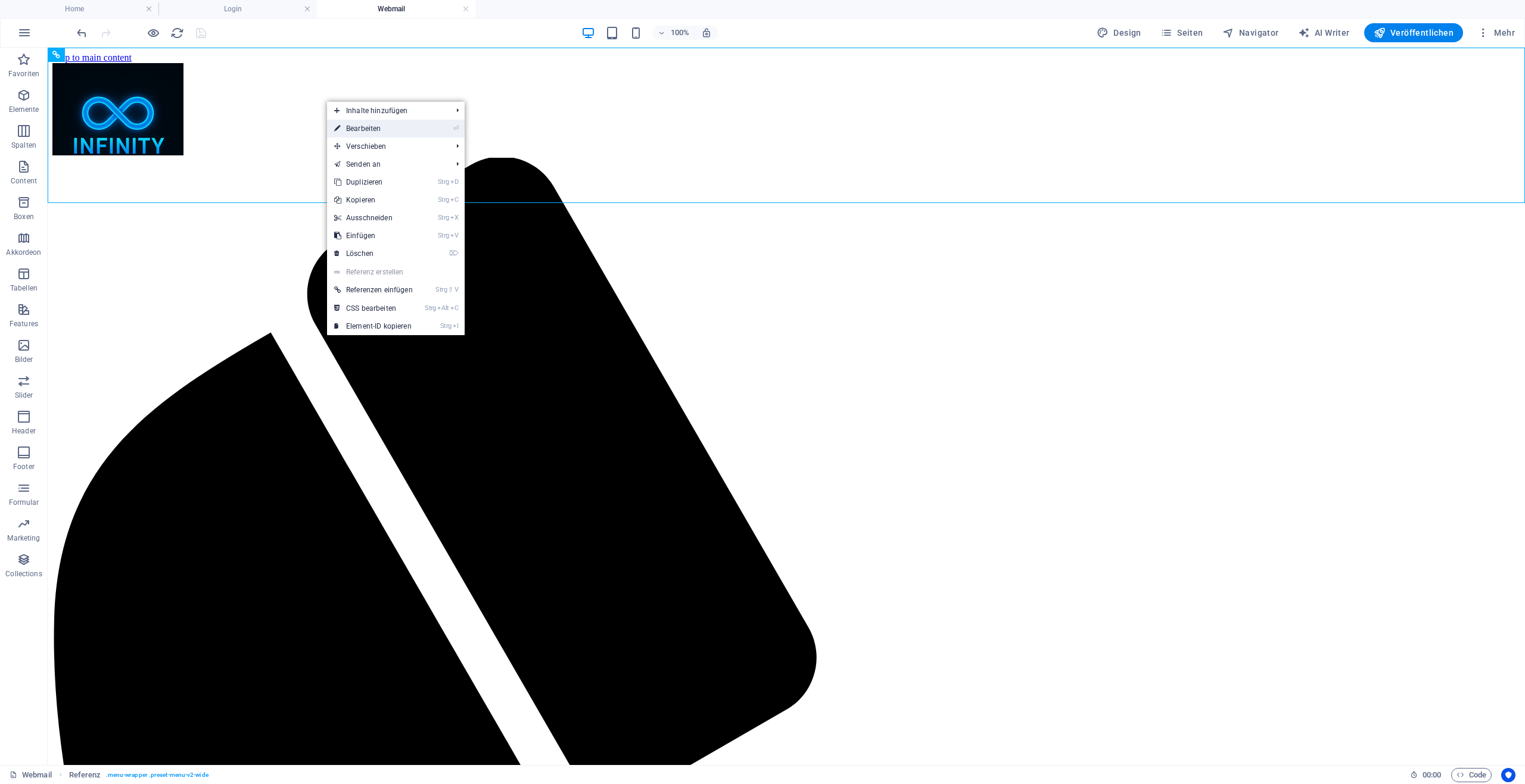
click at [381, 129] on link "⏎ Bearbeiten" at bounding box center [373, 128] width 93 height 18
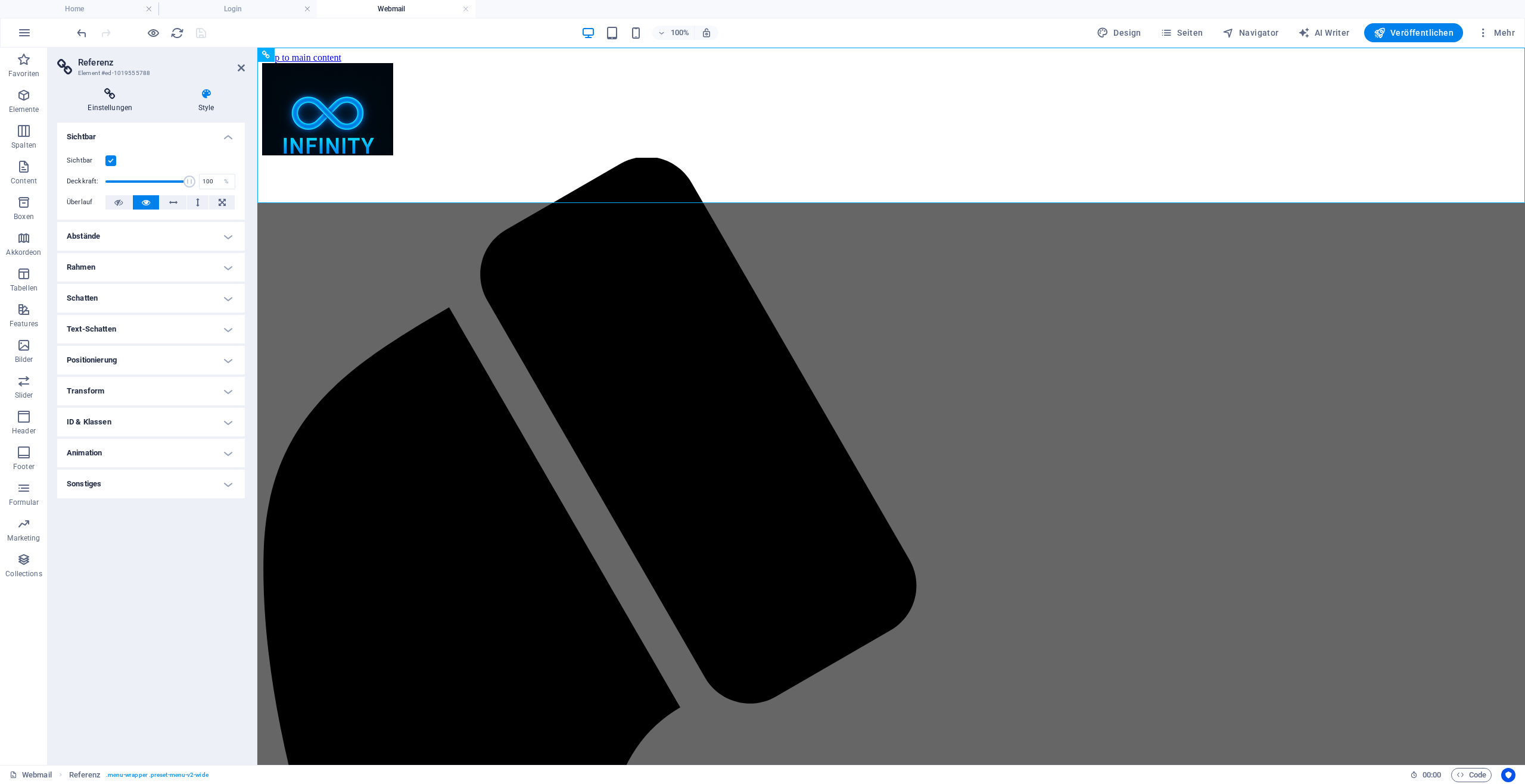
click at [124, 101] on h4 "Einstellungen" at bounding box center [113, 100] width 111 height 25
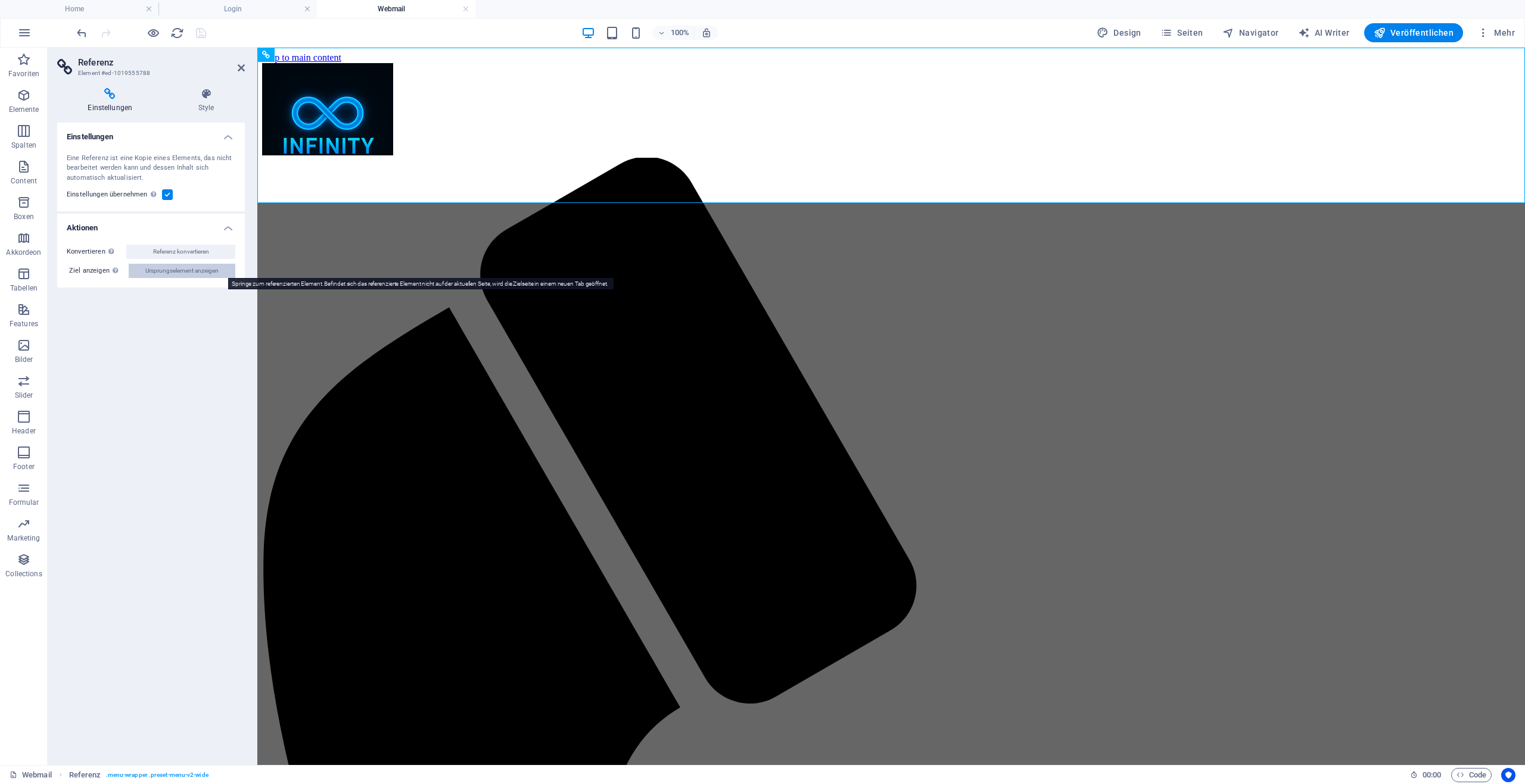
click at [183, 265] on span "Ursprungselement anzeigen" at bounding box center [181, 271] width 73 height 15
select select "rem"
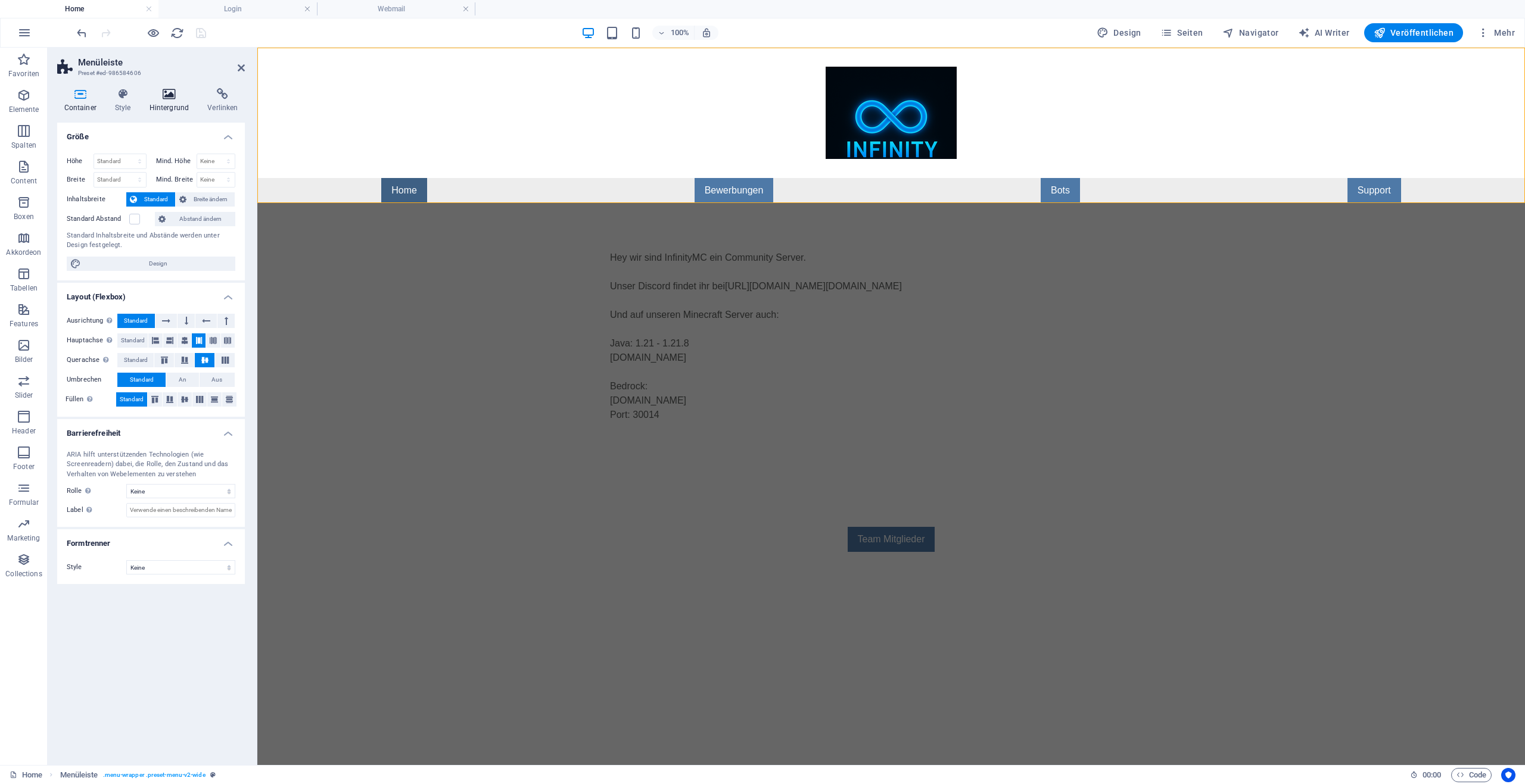
click at [185, 98] on icon at bounding box center [169, 94] width 54 height 12
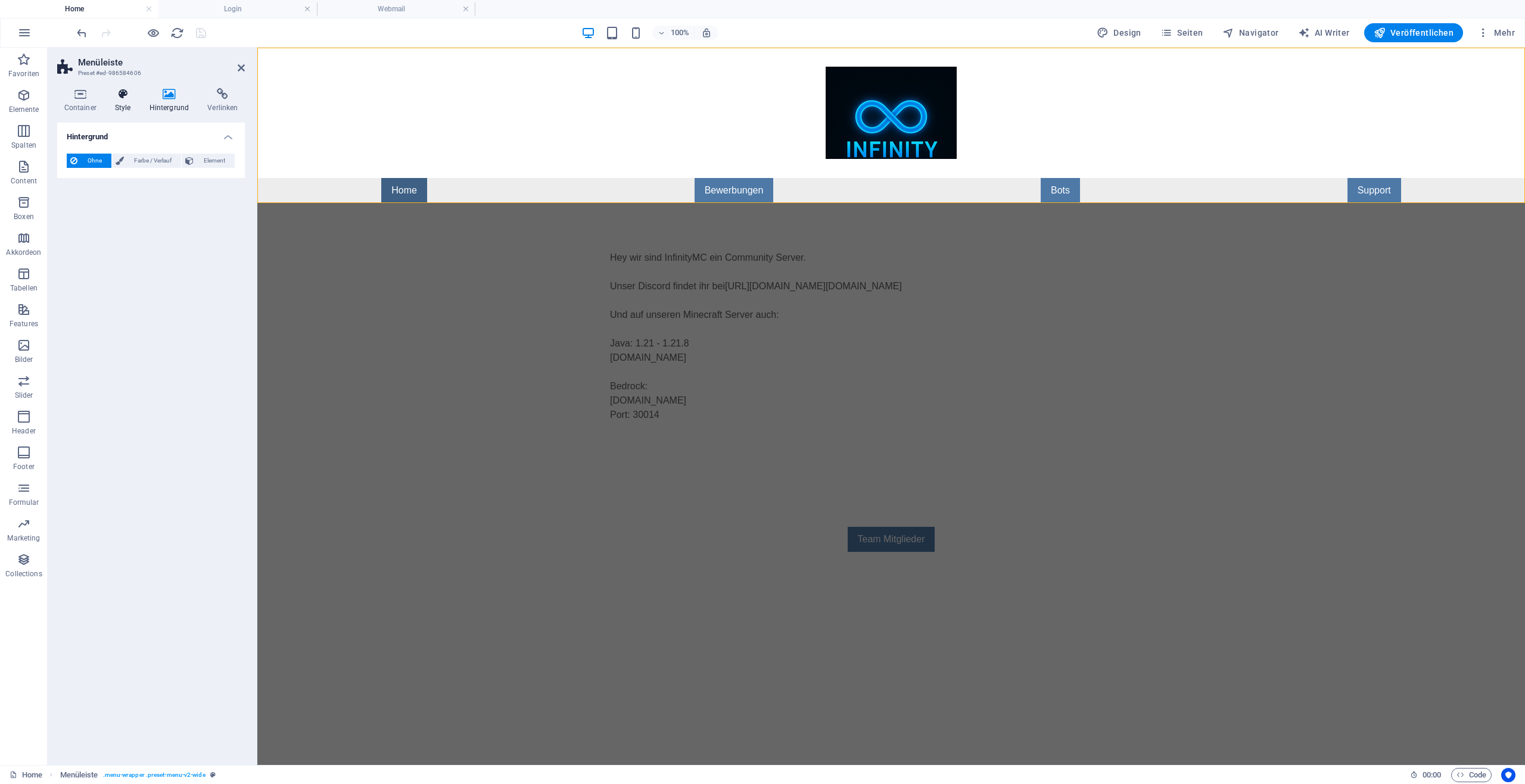
click at [130, 101] on h4 "Style" at bounding box center [124, 100] width 35 height 25
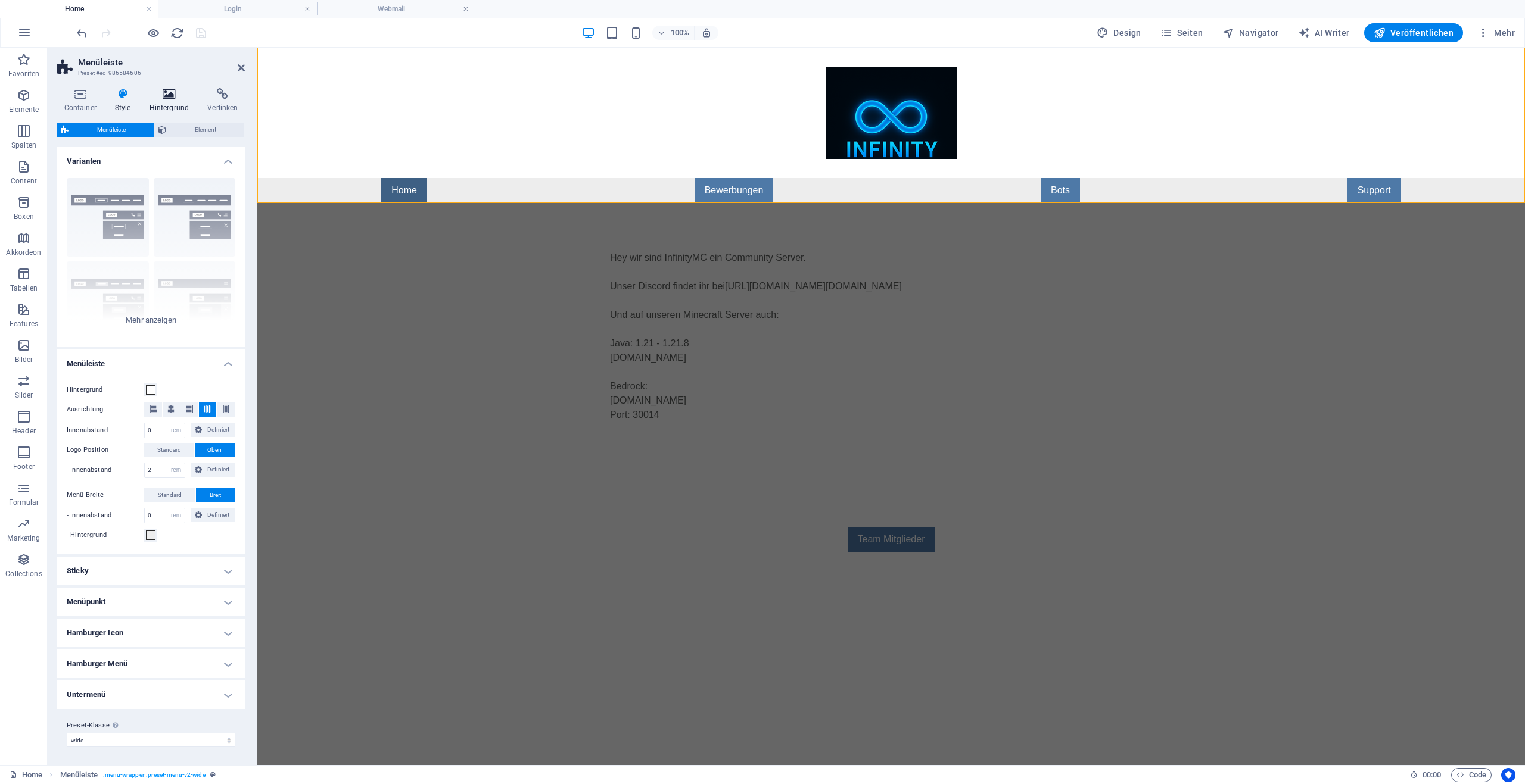
click at [180, 100] on icon at bounding box center [169, 94] width 54 height 12
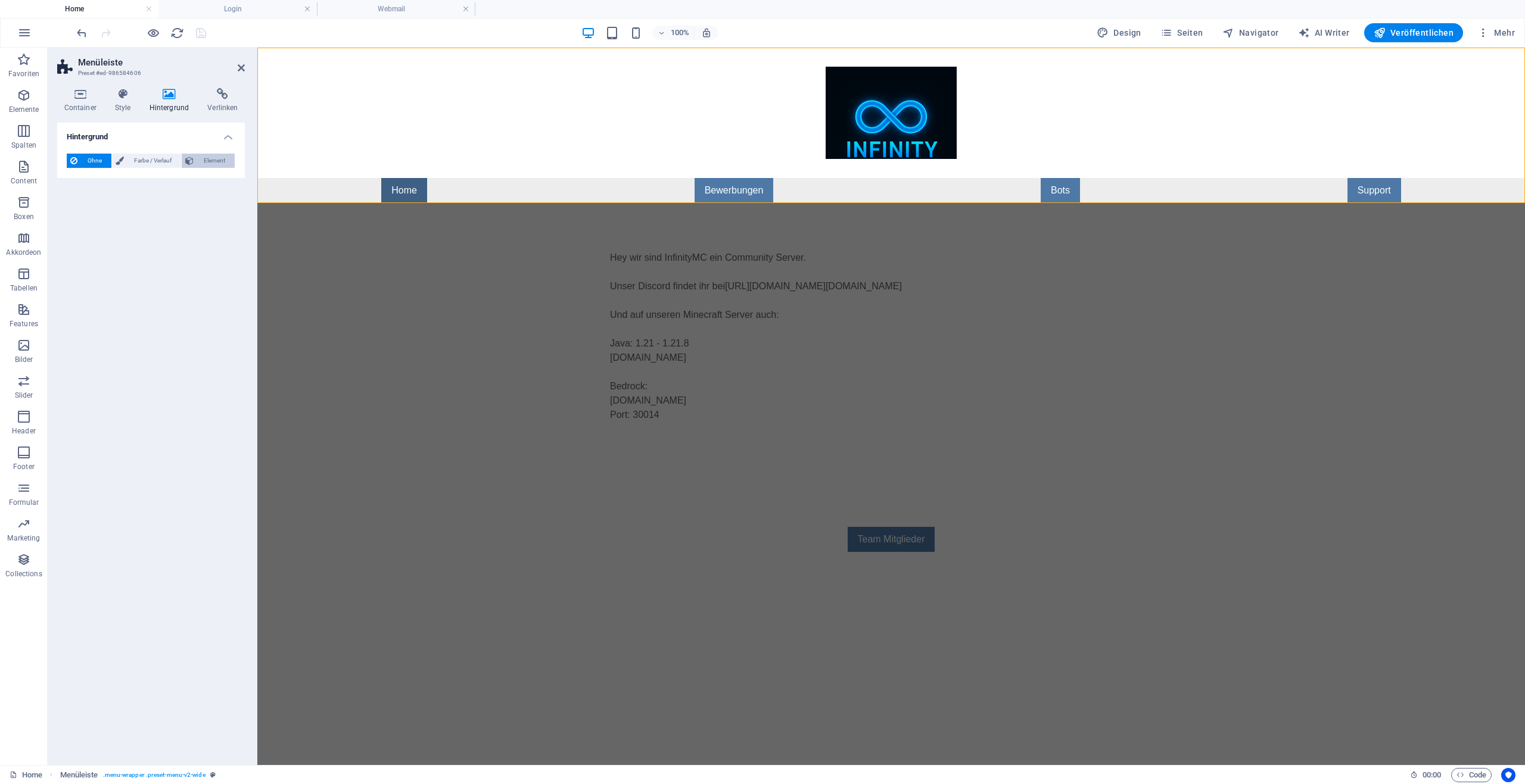
click at [212, 158] on span "Element" at bounding box center [214, 160] width 34 height 15
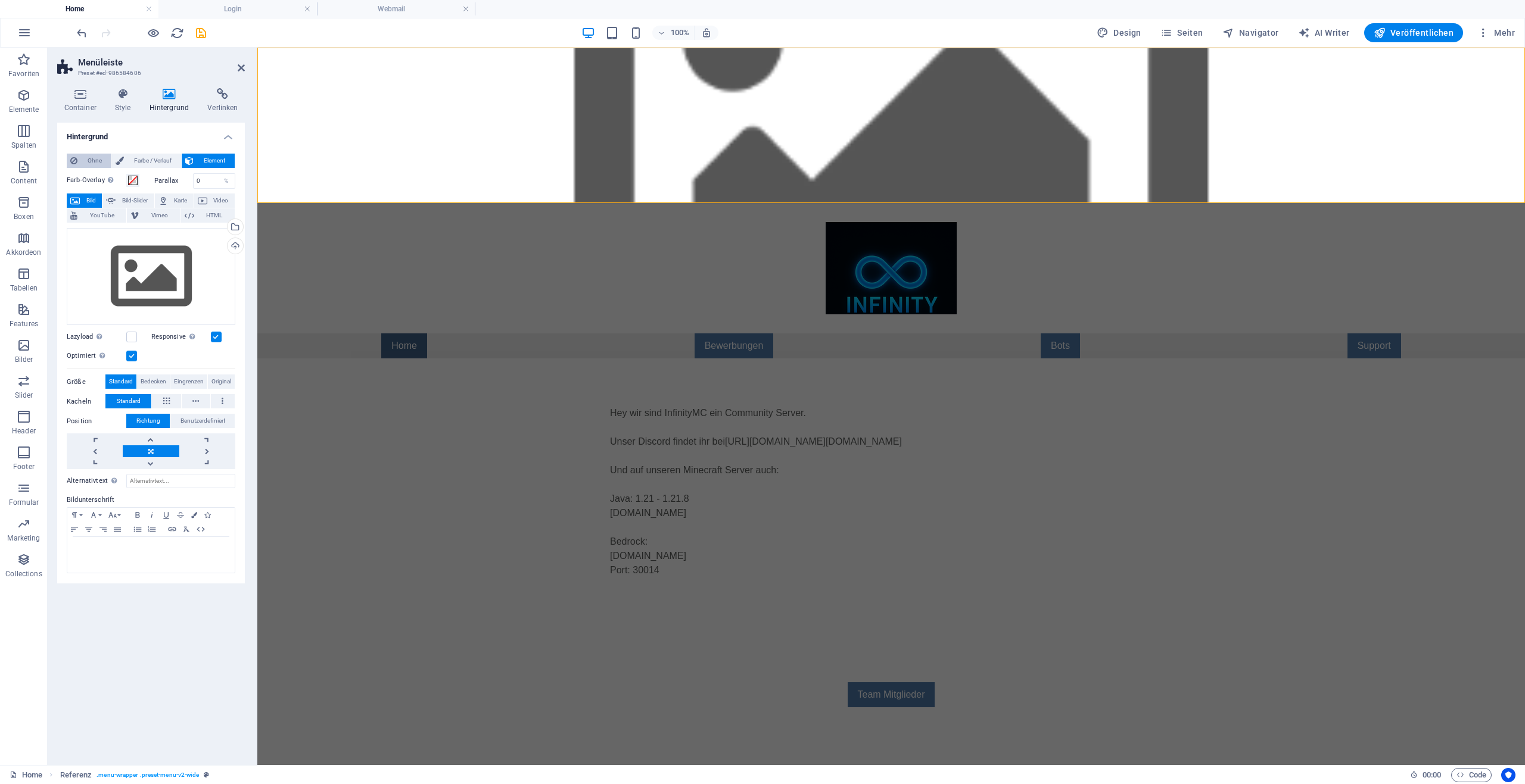
click at [81, 156] on span "Ohne" at bounding box center [94, 160] width 27 height 15
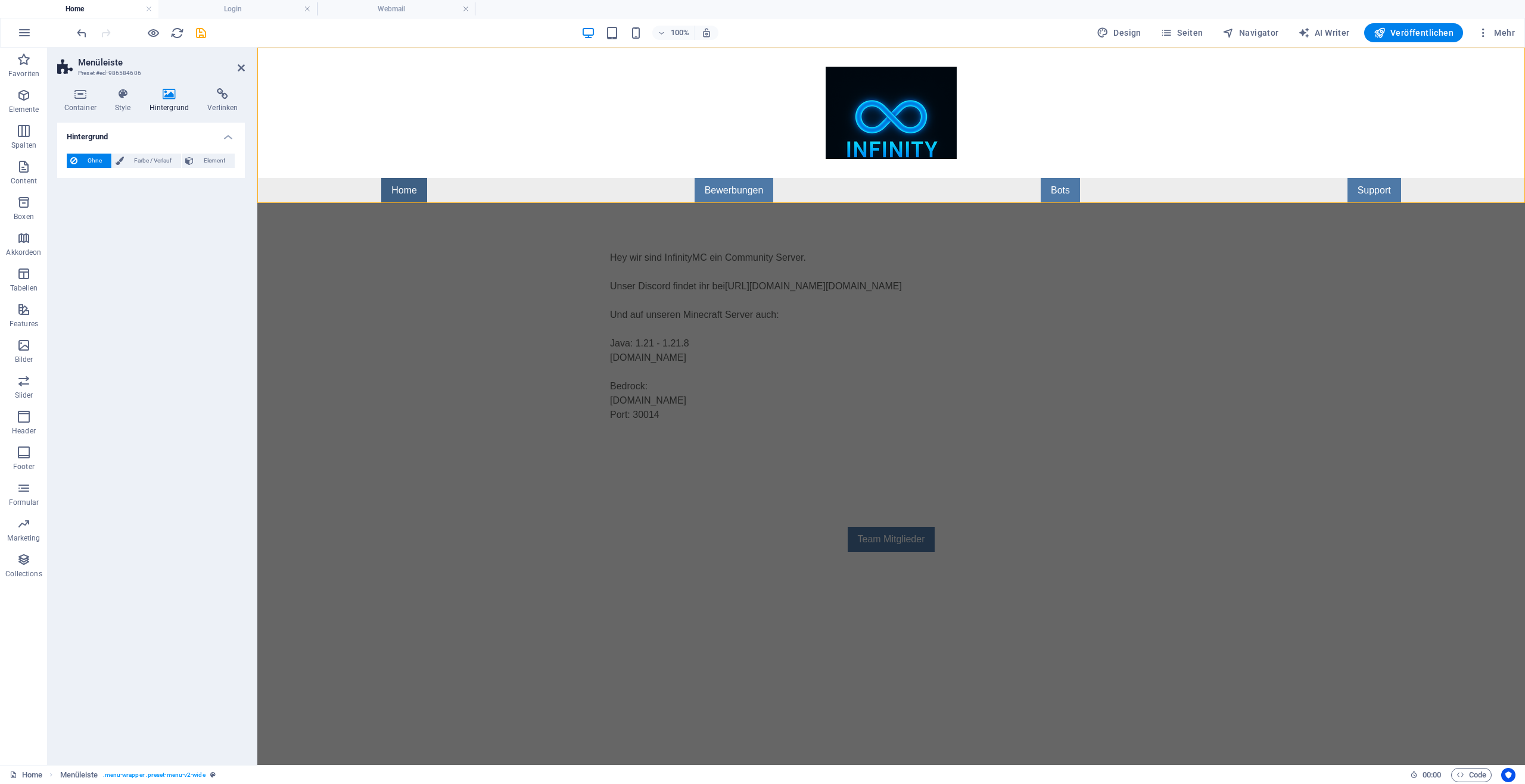
click at [245, 71] on aside "Menüleiste Preset #ed-986584606 Container Style Hintergrund Verlinken Größe Höh…" at bounding box center [152, 406] width 210 height 717
click at [243, 70] on icon at bounding box center [241, 68] width 7 height 9
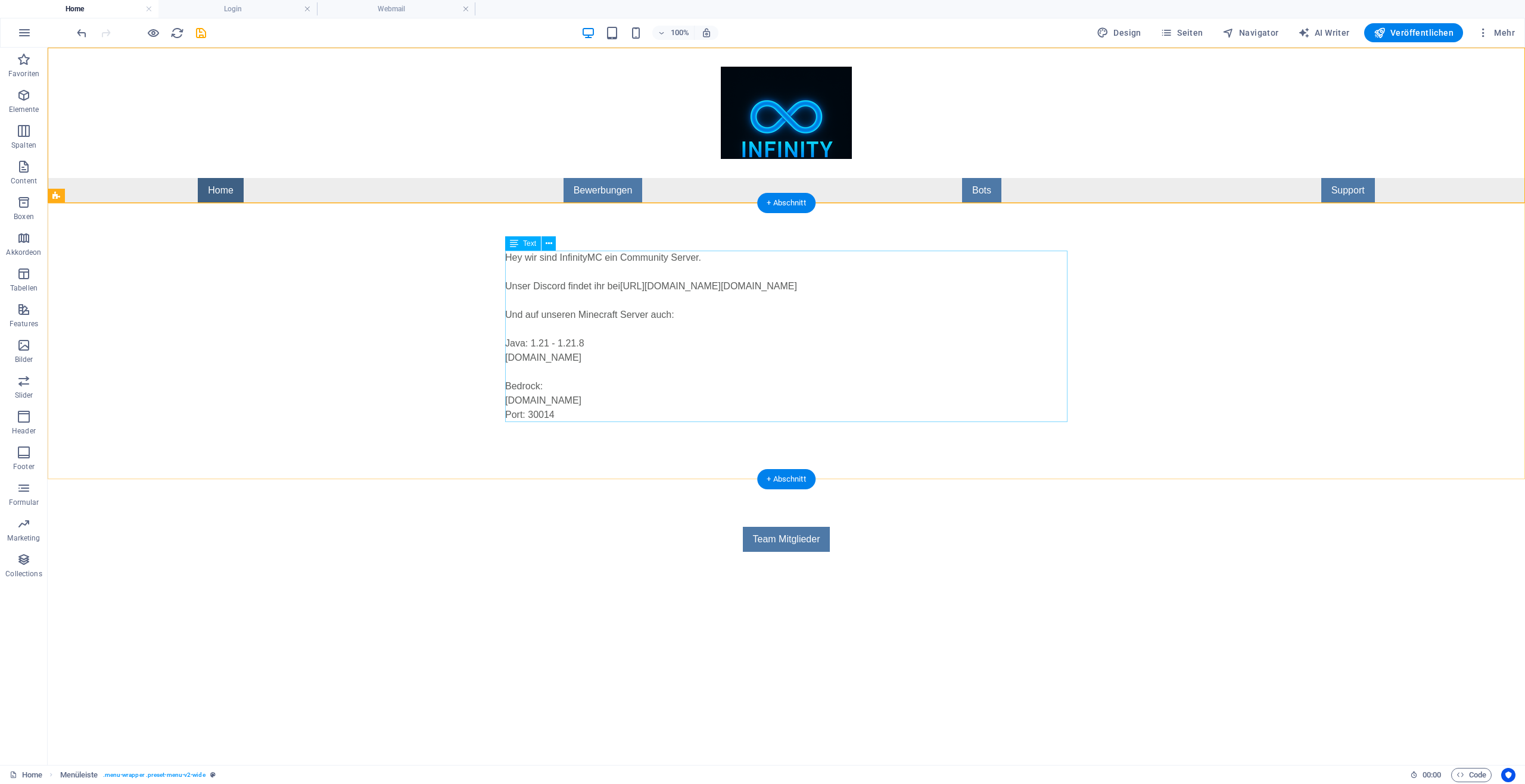
click at [565, 413] on div "Hey wir sind InfinityMC ein Community Server. Unser Discord findet ihr bei [URL…" at bounding box center [786, 337] width 563 height 172
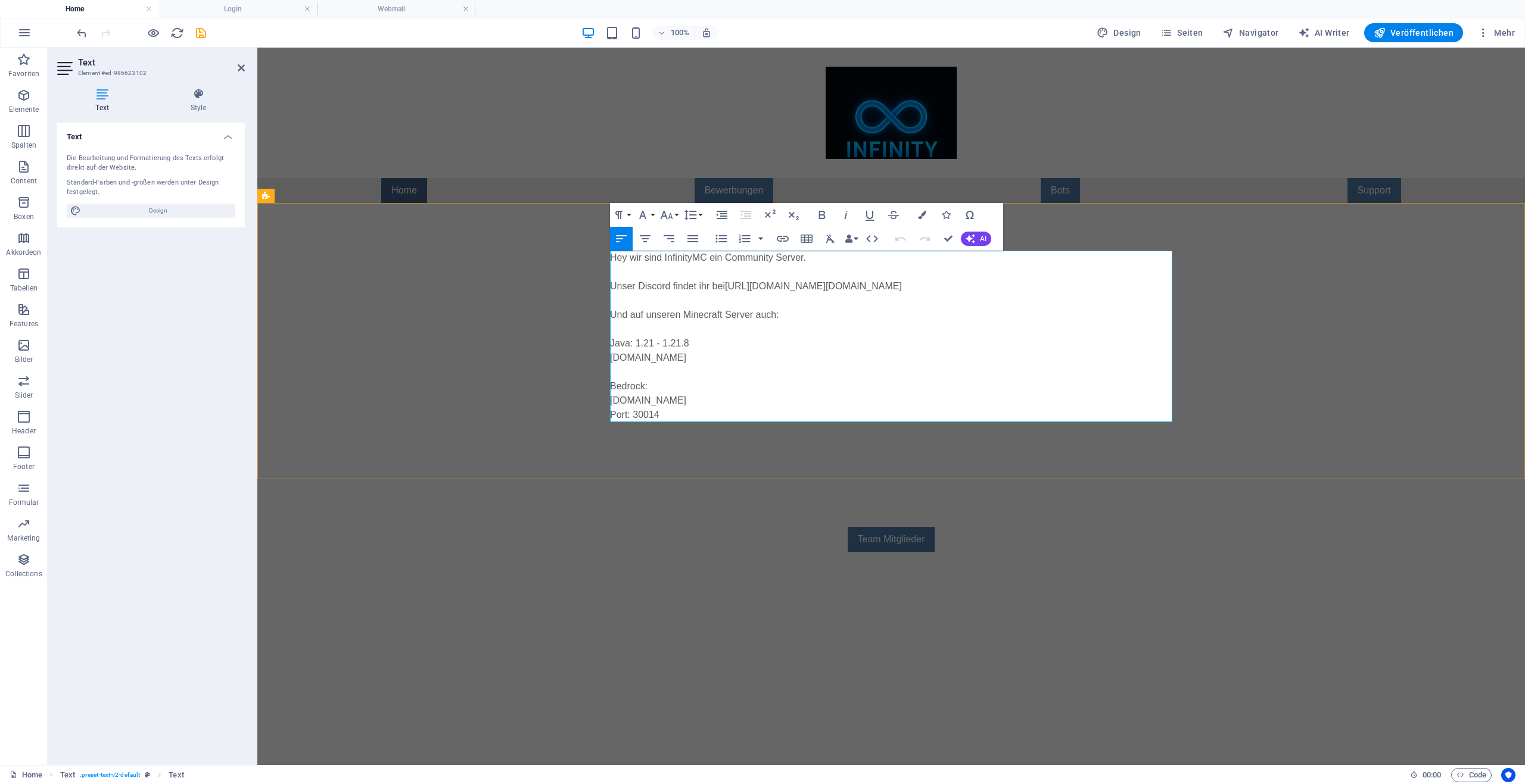
click at [682, 414] on p "Port: 30014" at bounding box center [891, 415] width 563 height 15
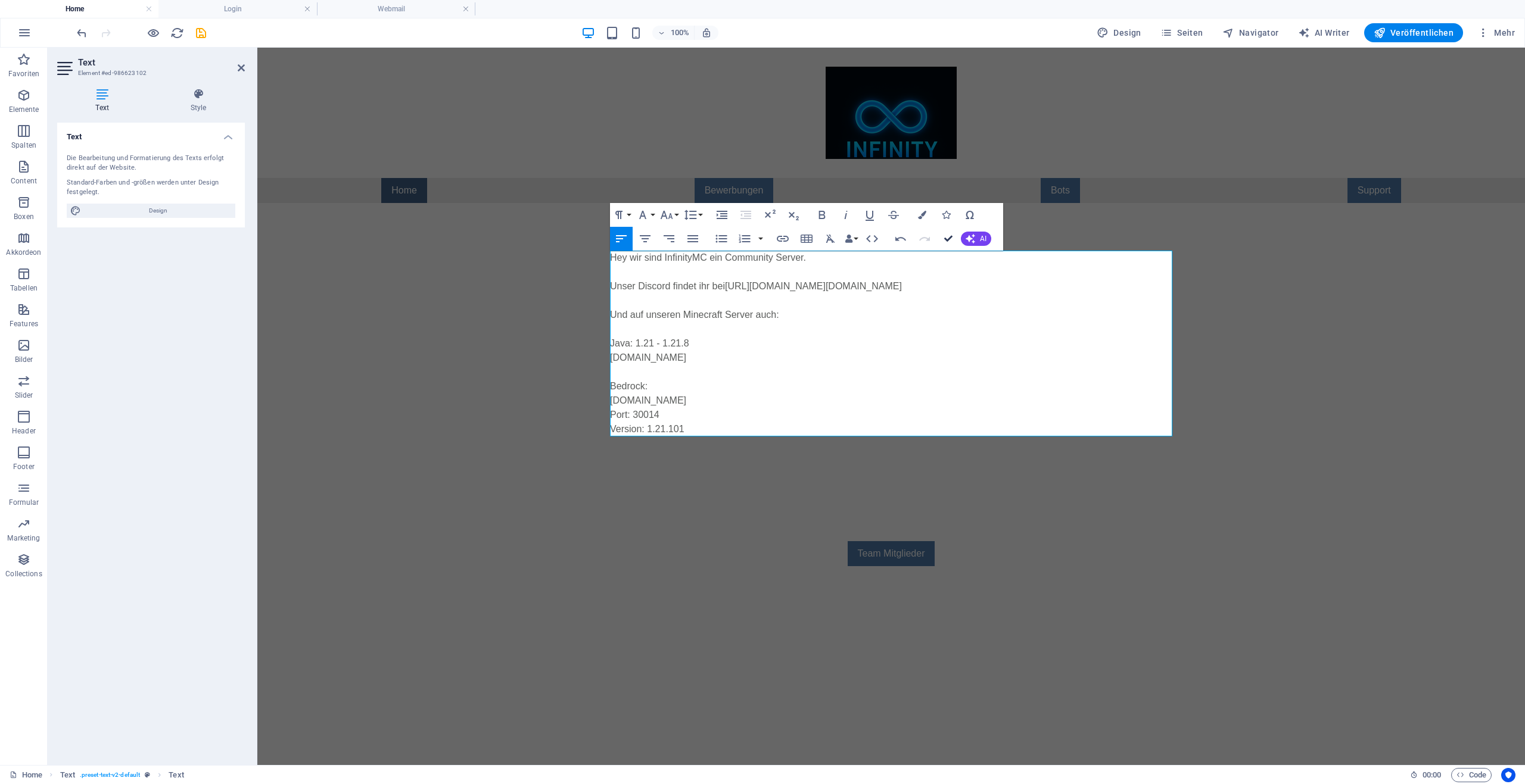
drag, startPoint x: 946, startPoint y: 242, endPoint x: 820, endPoint y: 219, distance: 128.1
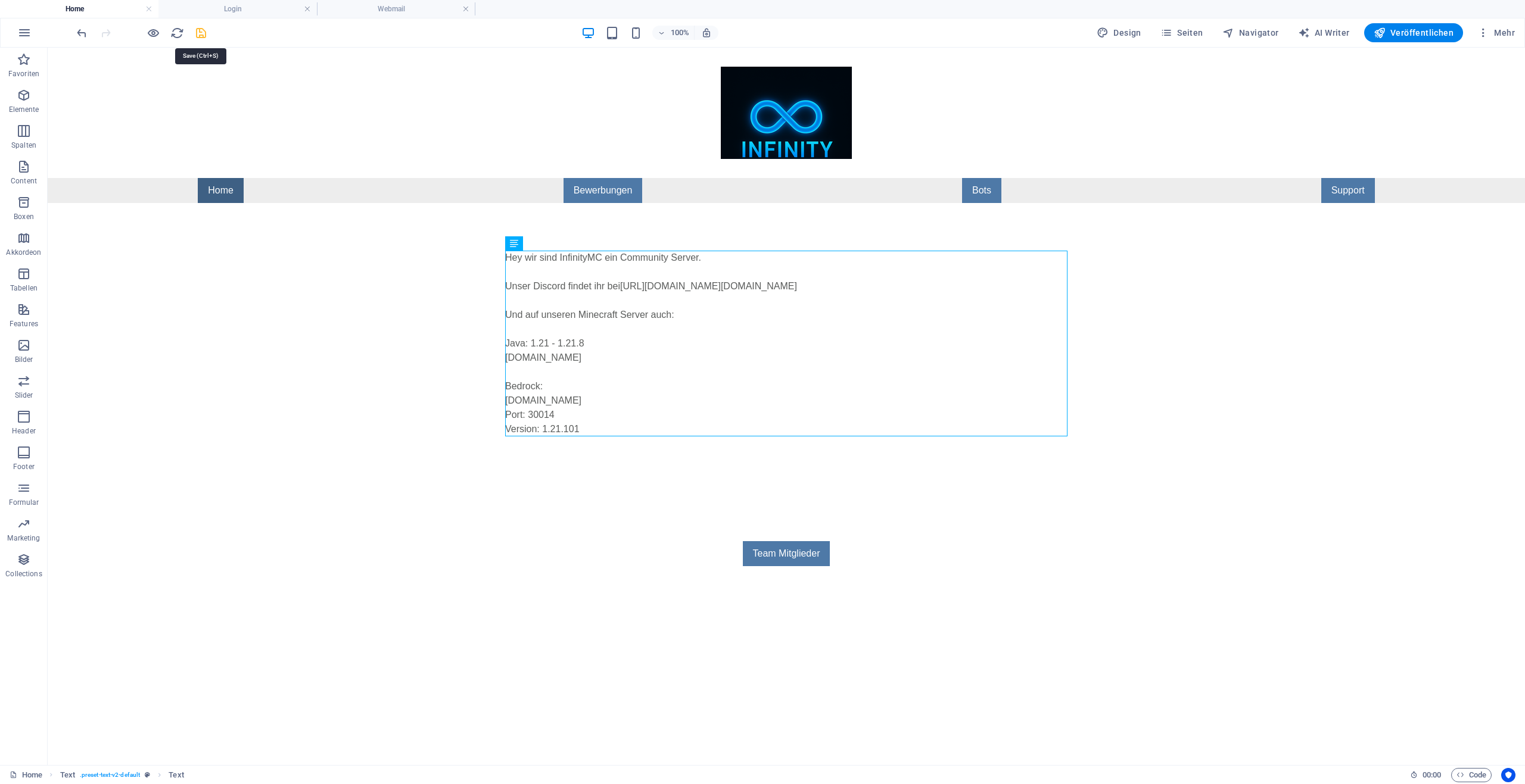
click at [202, 29] on icon "save" at bounding box center [201, 33] width 14 height 14
click at [1427, 33] on span "Veröffentlichen" at bounding box center [1414, 33] width 80 height 12
